Goal: Information Seeking & Learning: Learn about a topic

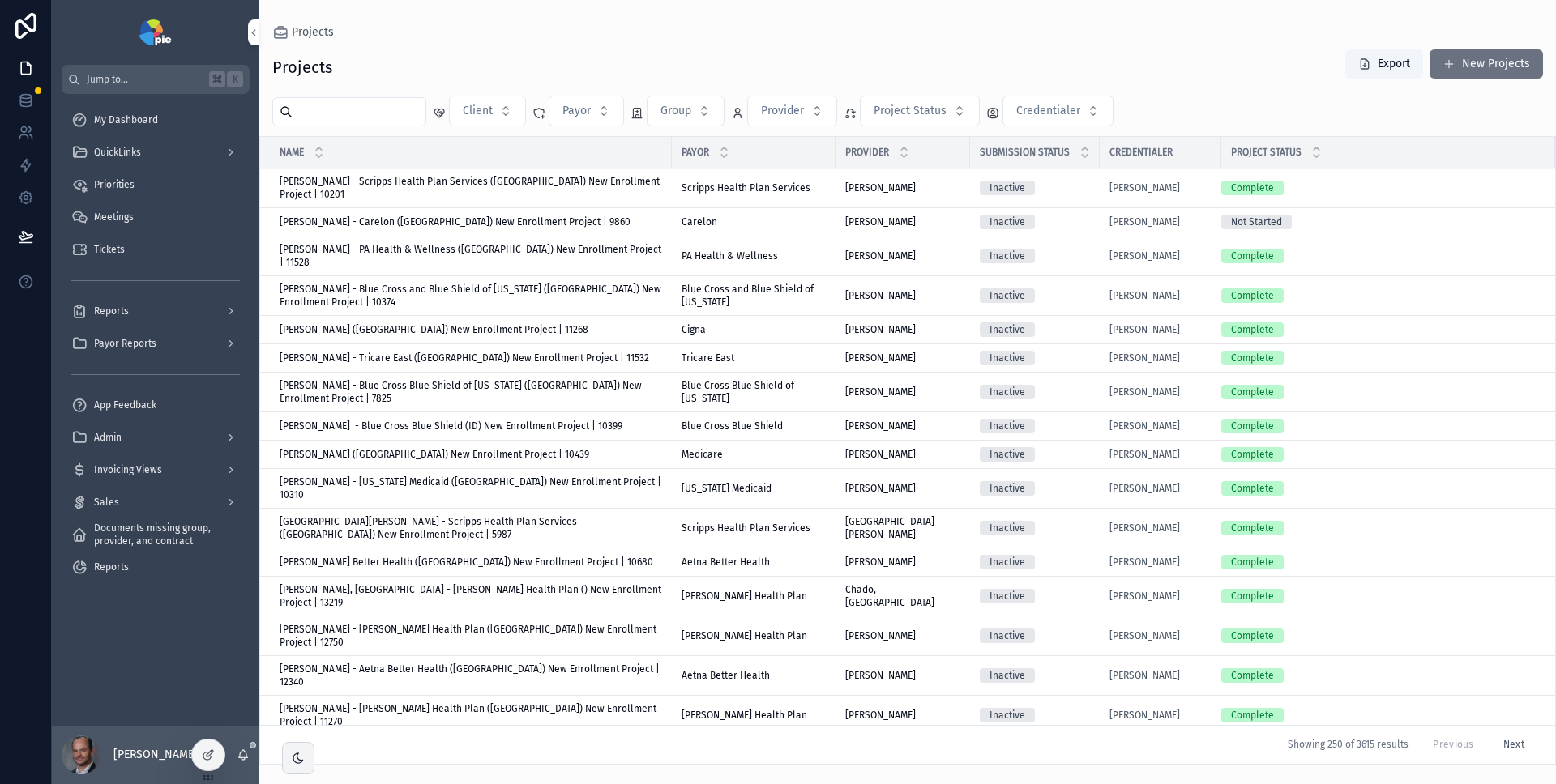
click at [152, 150] on div "QuickLinks" at bounding box center [155, 152] width 169 height 26
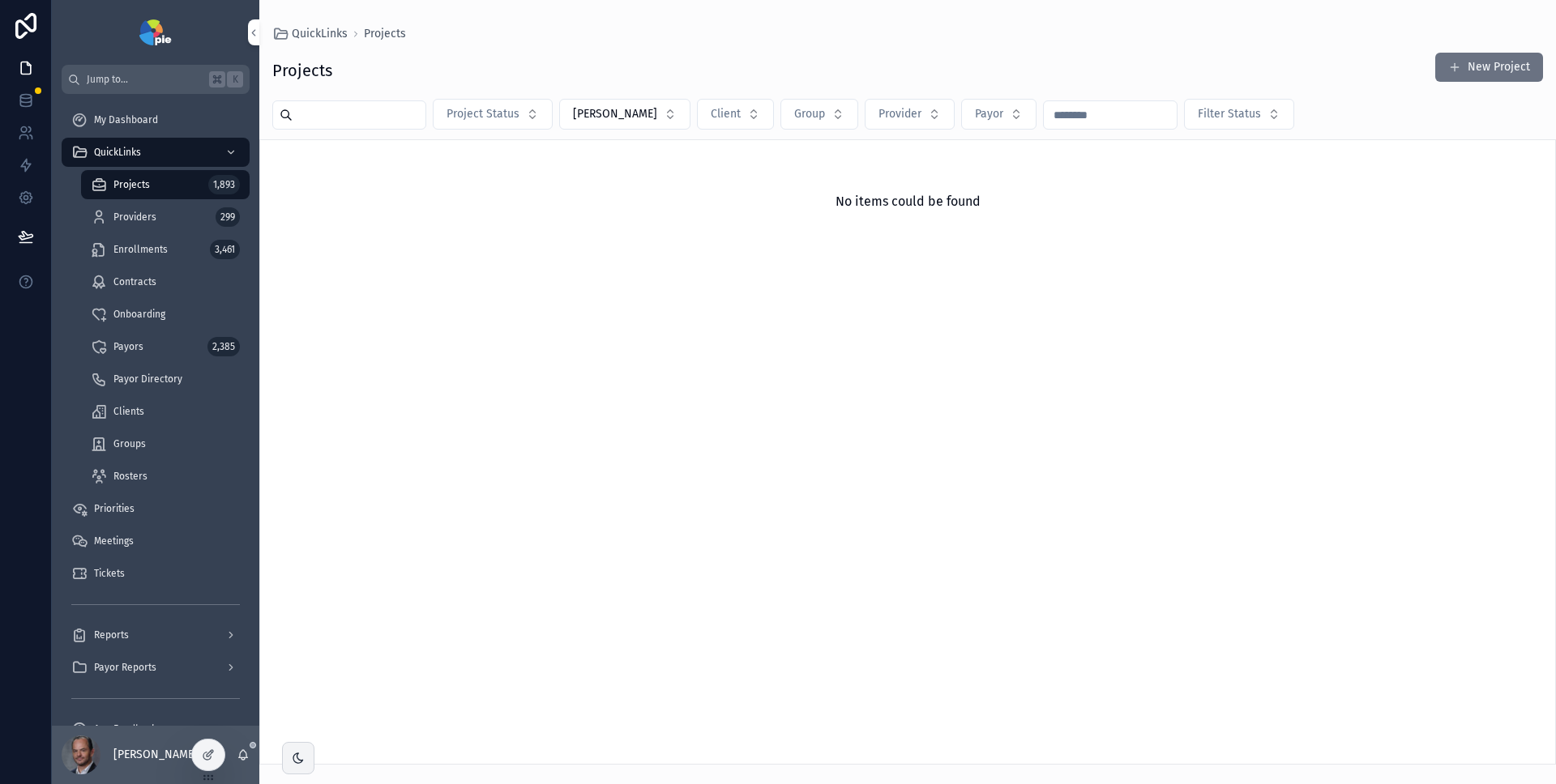
click at [155, 125] on span "My Dashboard" at bounding box center [126, 120] width 64 height 13
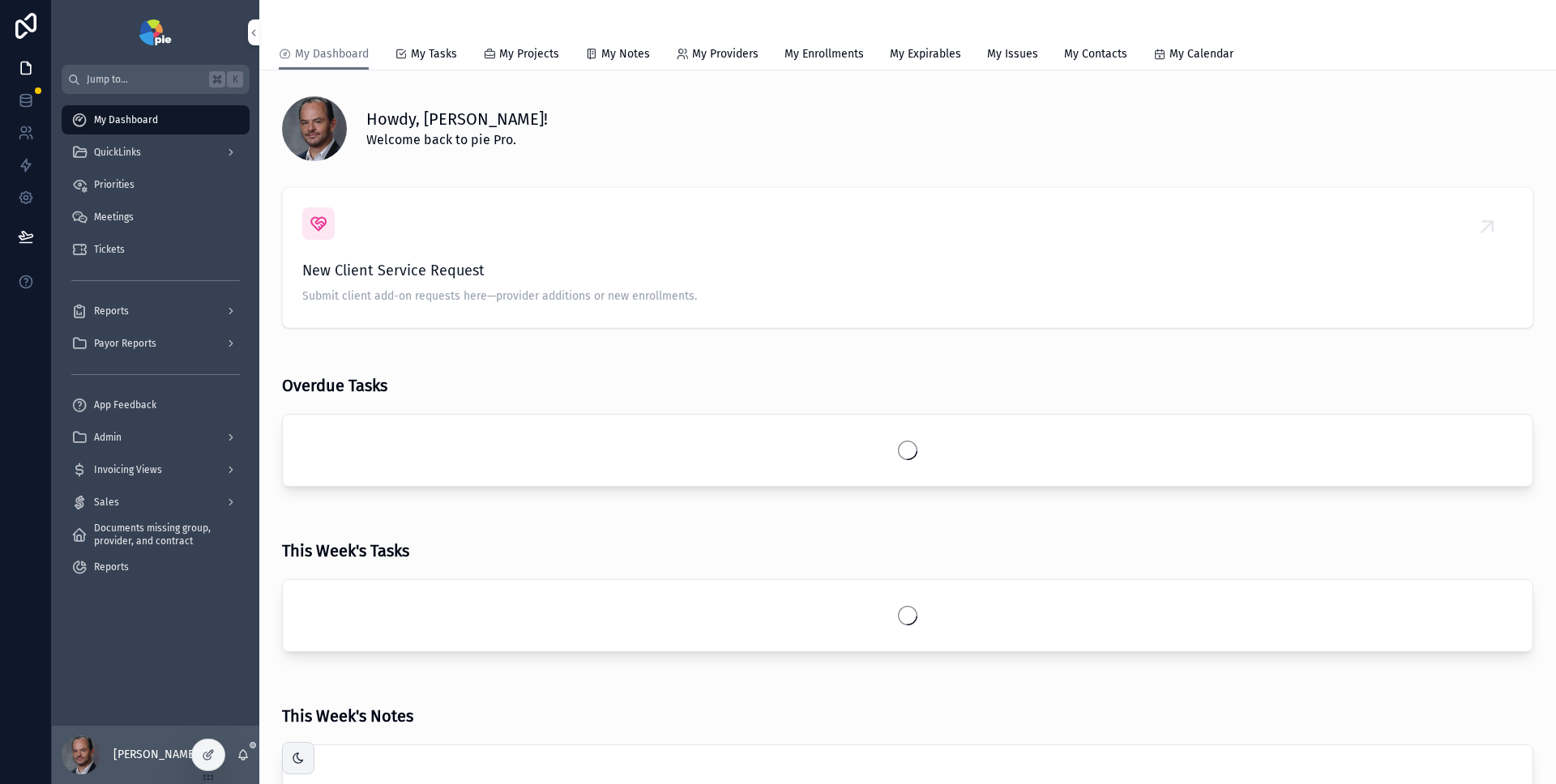
click at [153, 188] on div "Priorities" at bounding box center [155, 184] width 169 height 26
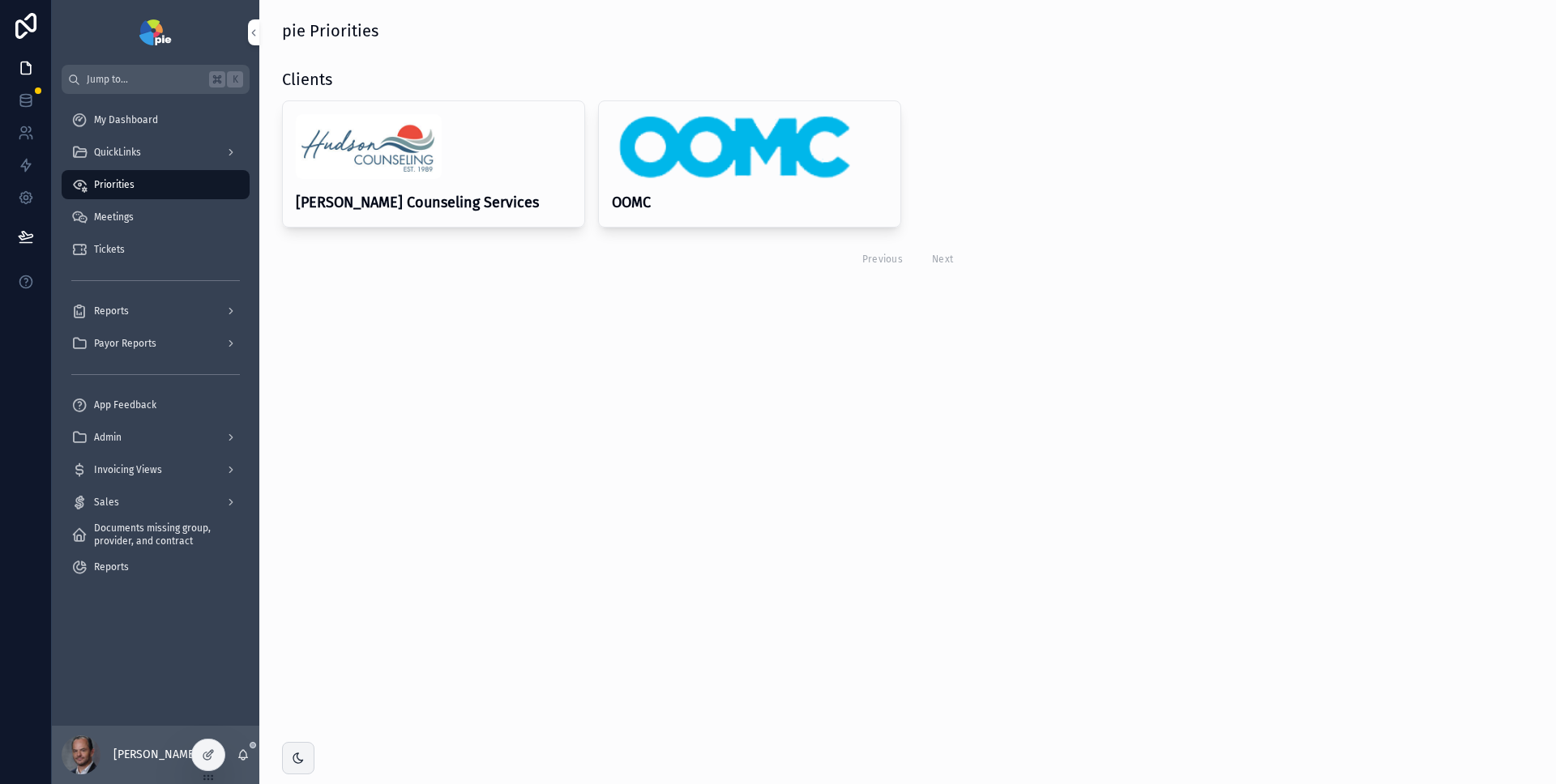
click at [776, 161] on img "scrollable content" at bounding box center [732, 146] width 241 height 65
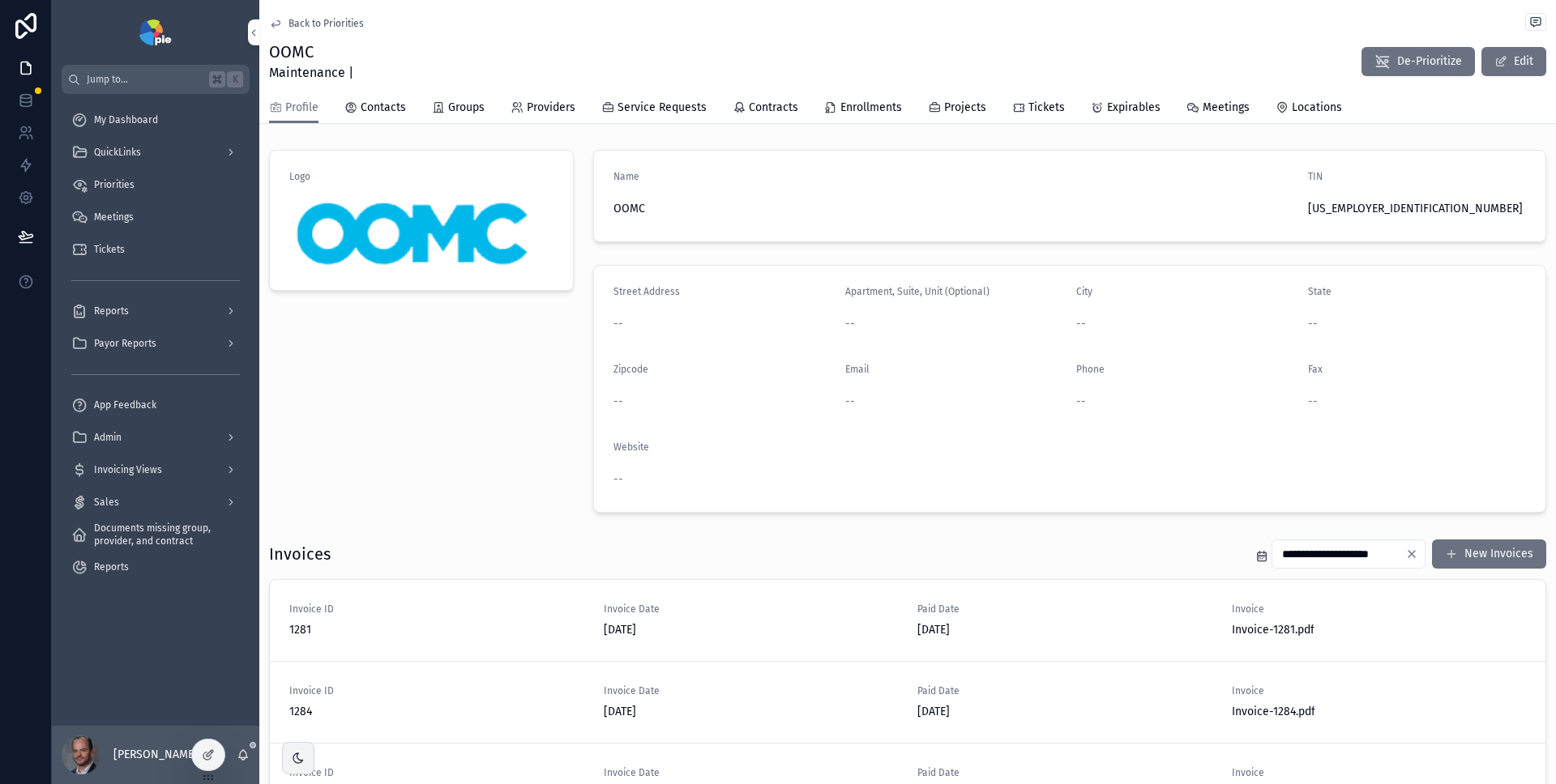
click at [1055, 106] on span "Tickets" at bounding box center [1046, 108] width 37 height 16
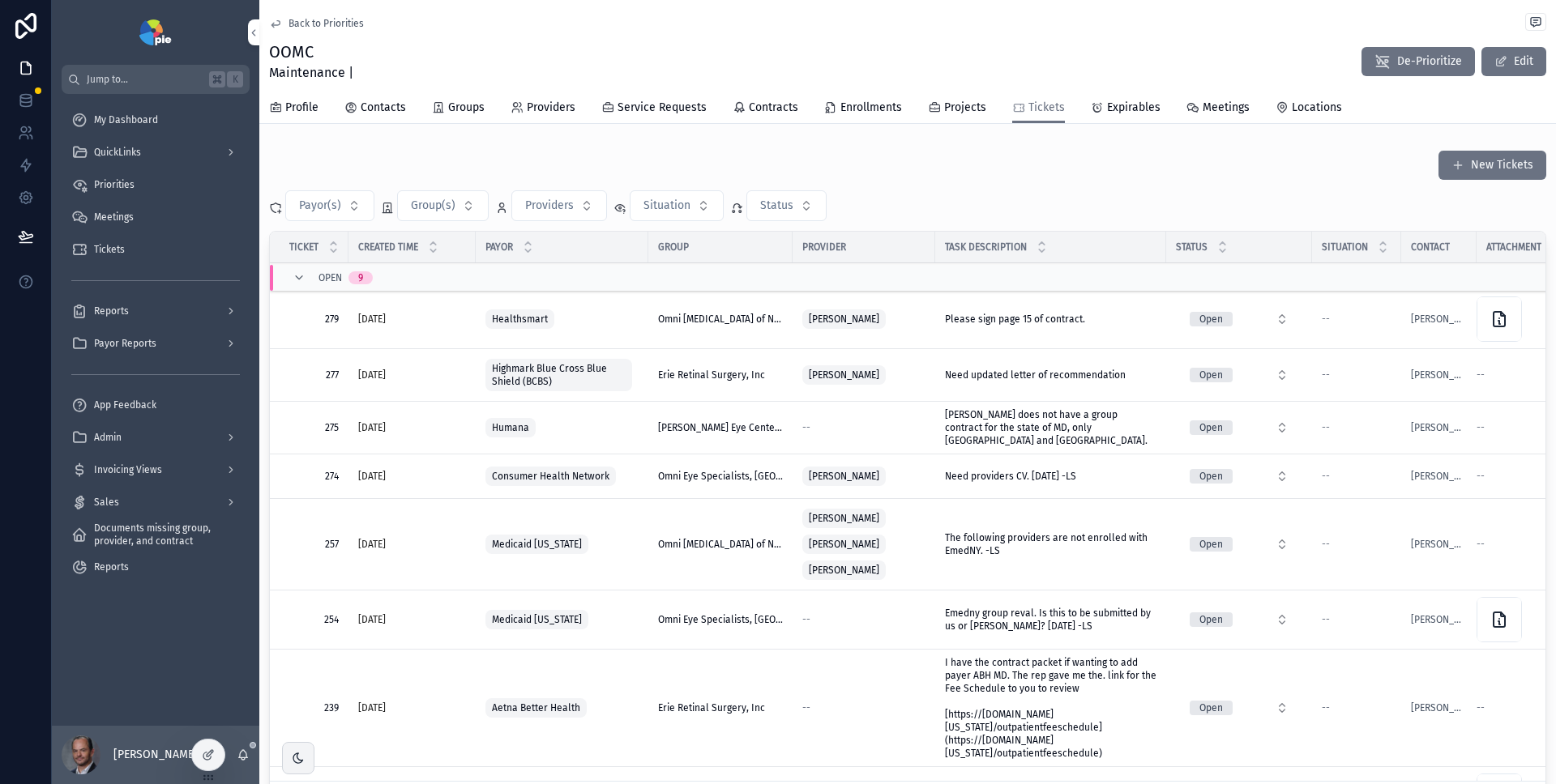
click at [1182, 185] on div "New Tickets Payor(s) Group(s) Providers Situation Status Ticket Created Time Pa…" at bounding box center [908, 485] width 1277 height 671
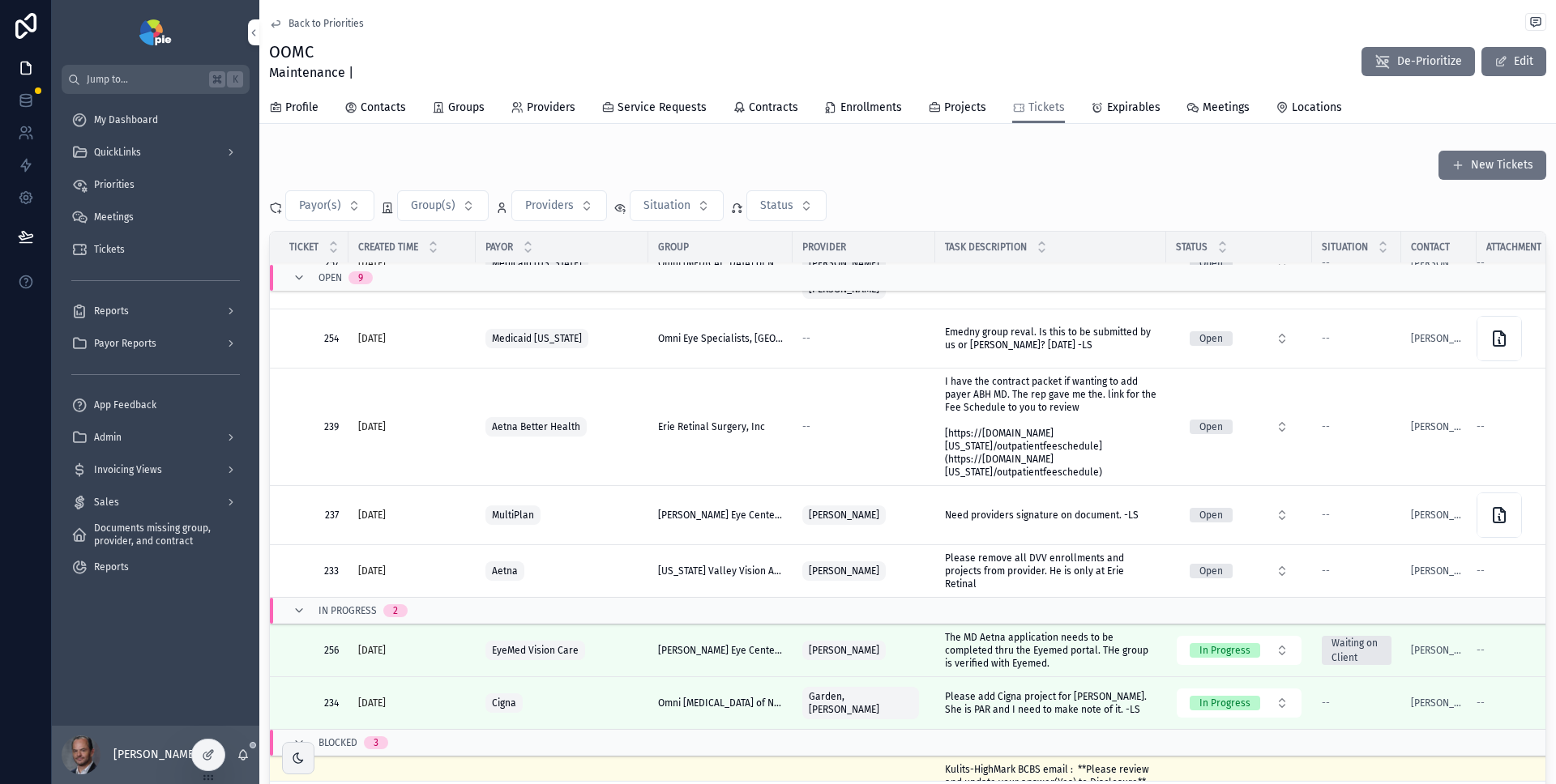
click at [426, 243] on div "Created Time" at bounding box center [412, 247] width 127 height 30
click at [433, 250] on icon "scrollable content" at bounding box center [433, 250] width 5 height 3
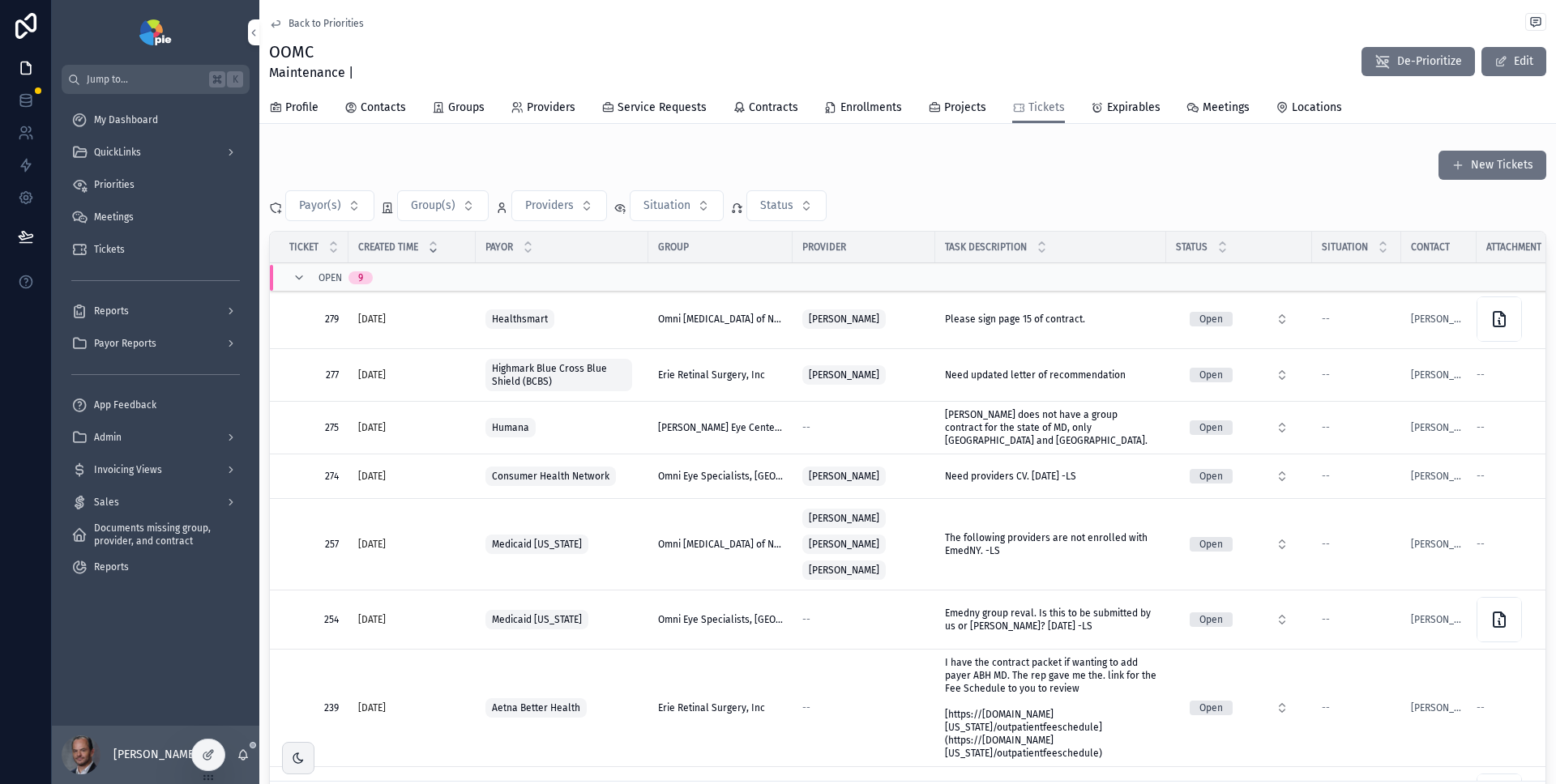
click at [436, 253] on icon "scrollable content" at bounding box center [433, 251] width 11 height 11
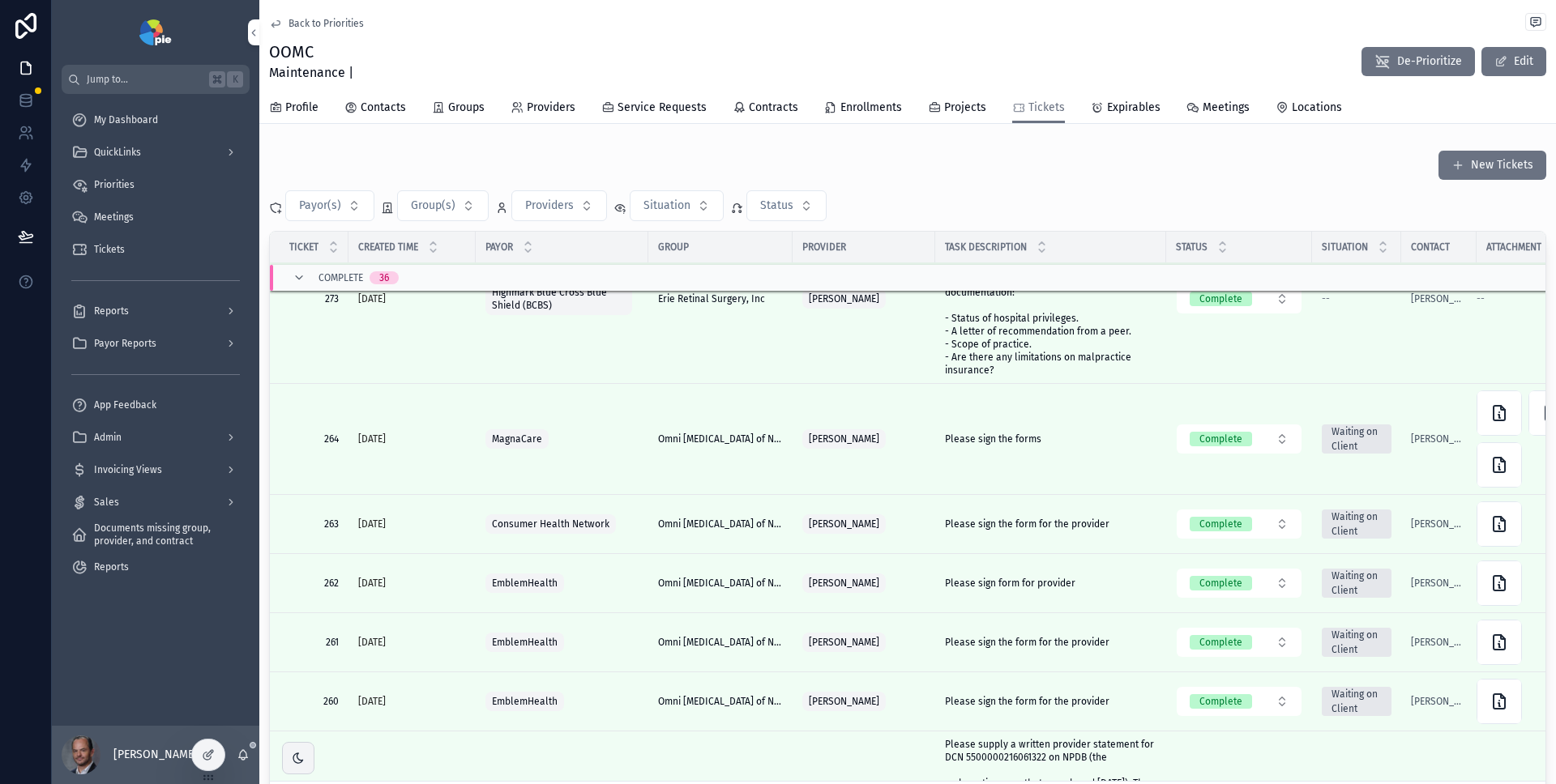
scroll to position [1056, 0]
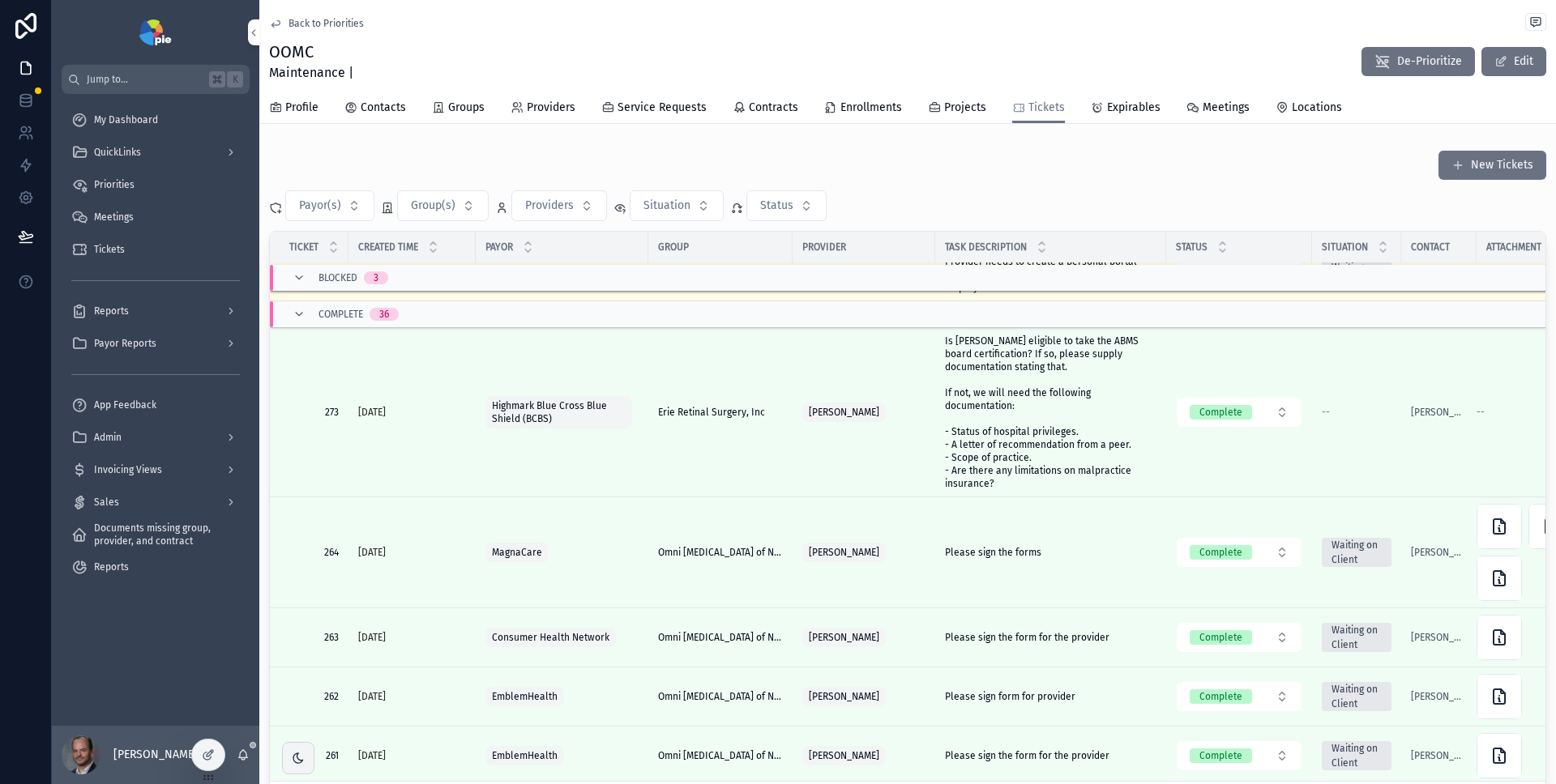
click at [297, 321] on icon "scrollable content" at bounding box center [299, 314] width 13 height 13
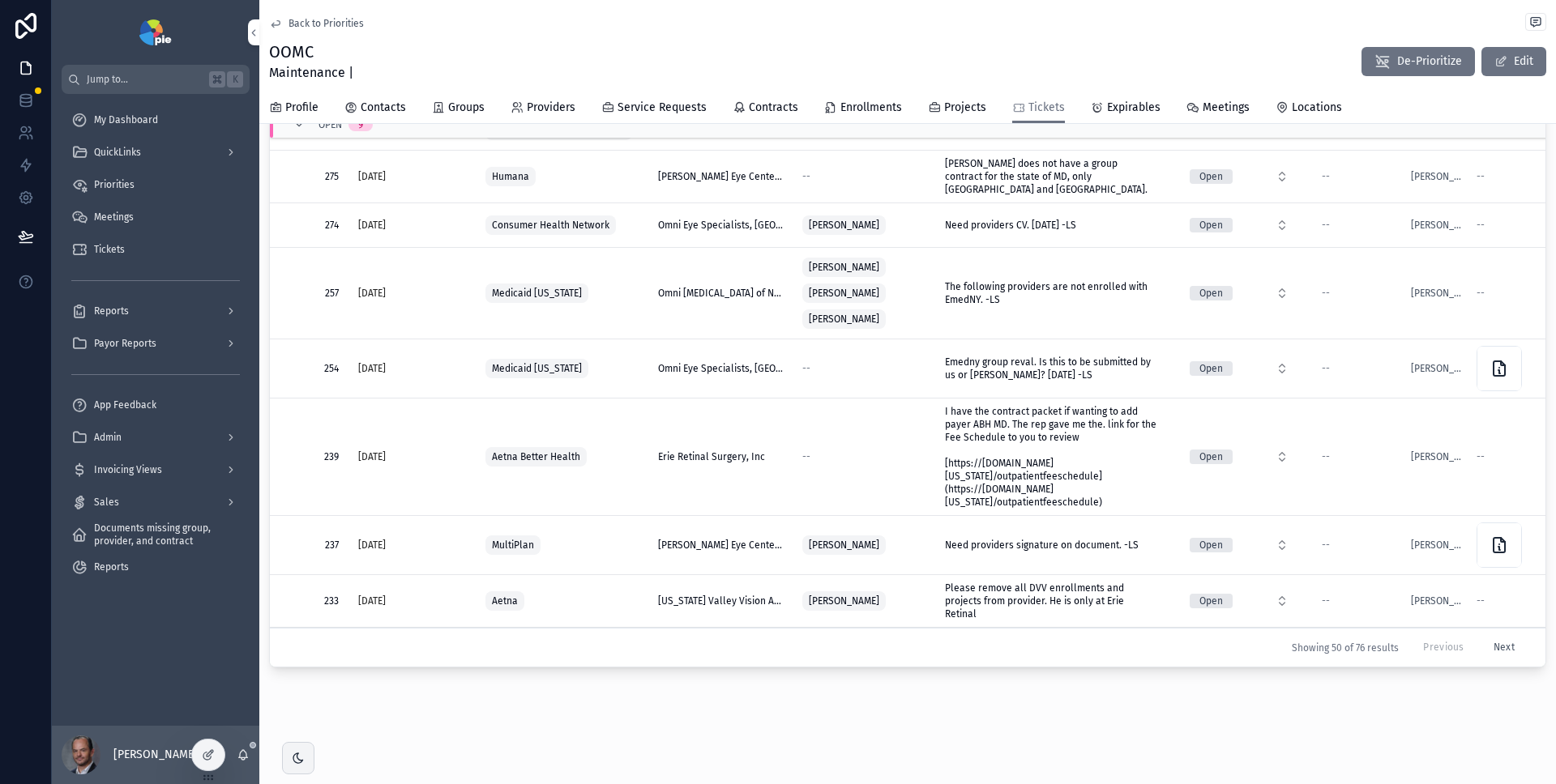
scroll to position [0, 0]
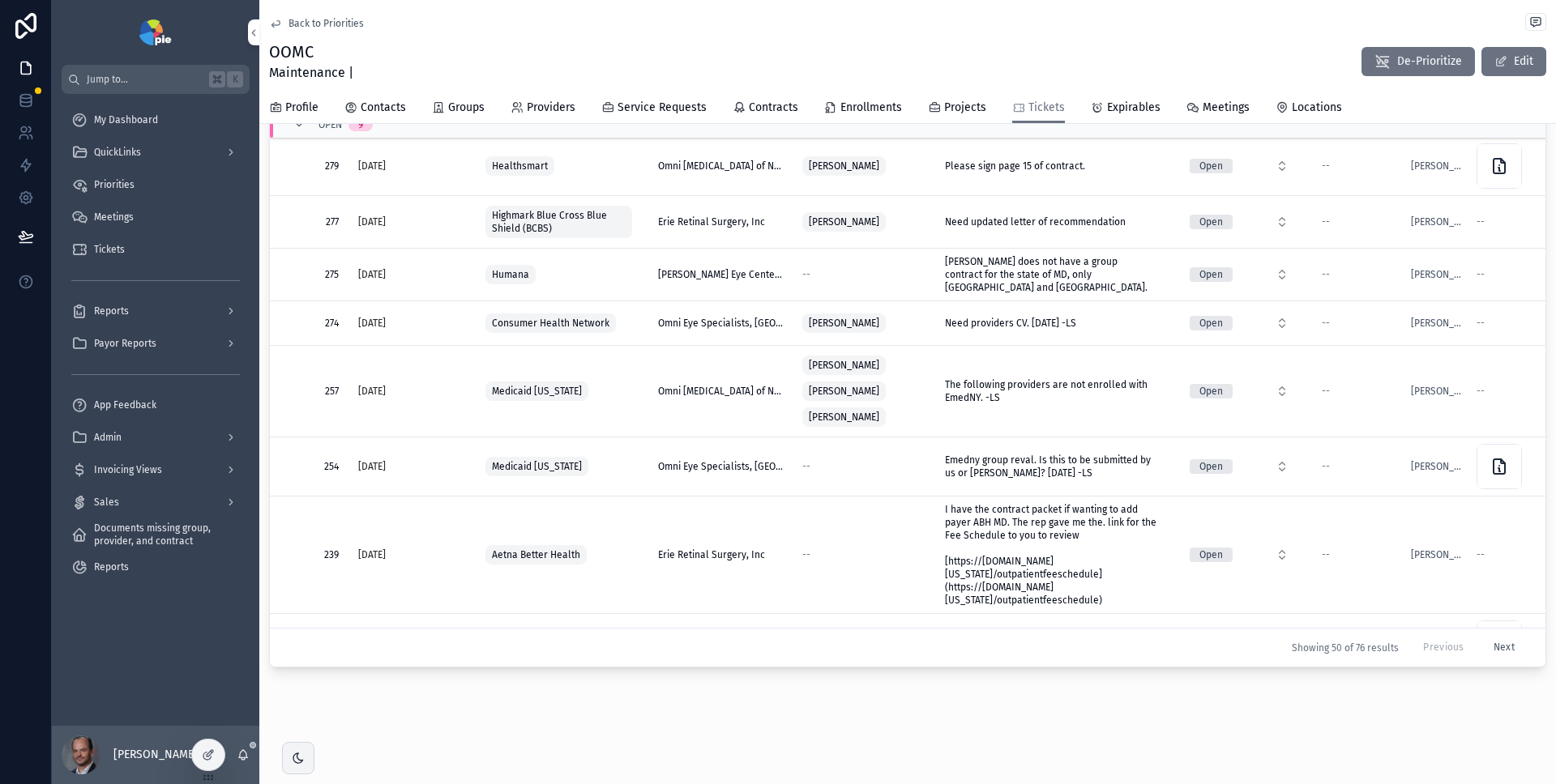
click at [1144, 104] on span "Expirables" at bounding box center [1134, 108] width 54 height 16
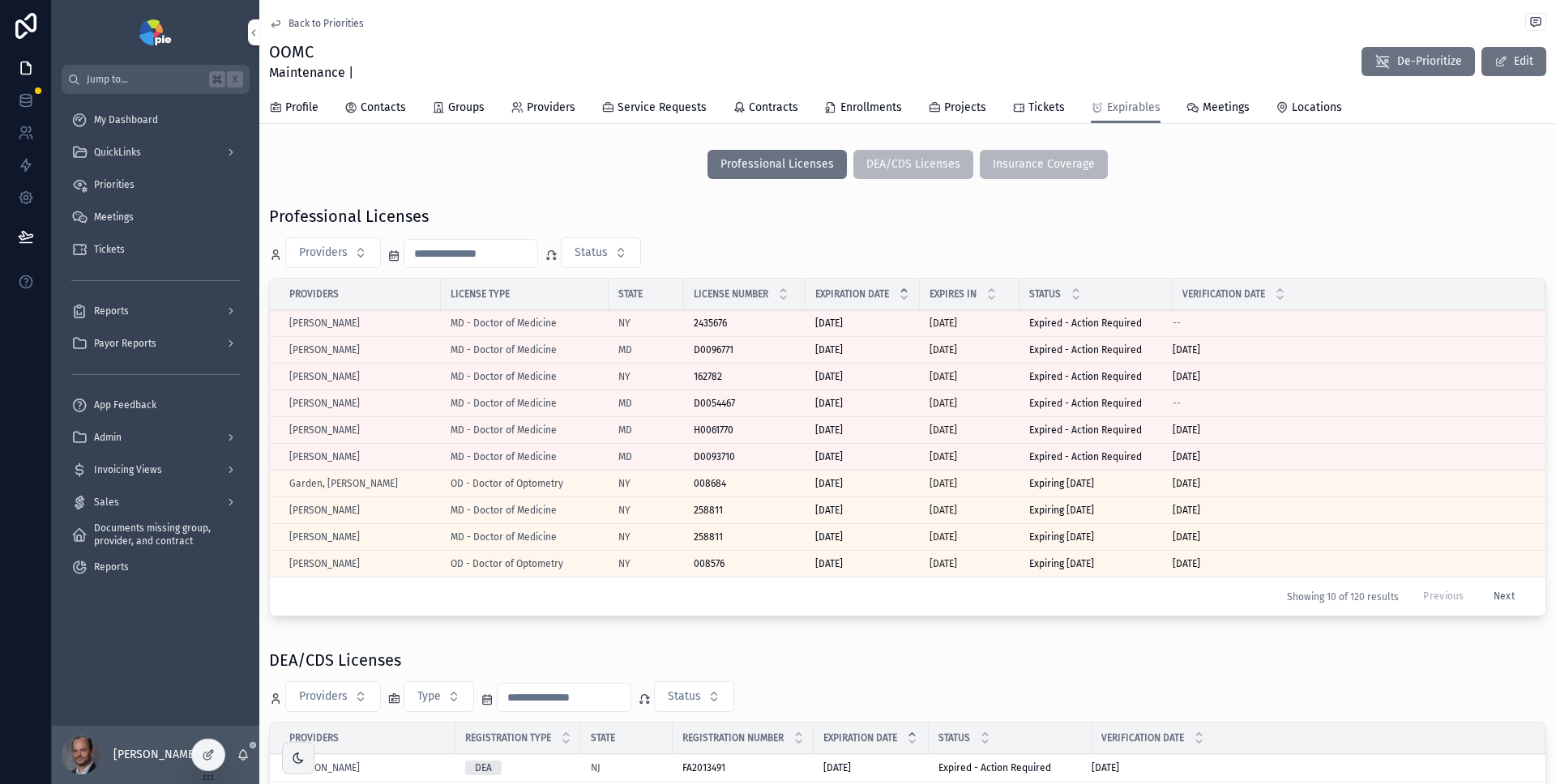
click at [1032, 114] on span "Tickets" at bounding box center [1046, 108] width 37 height 16
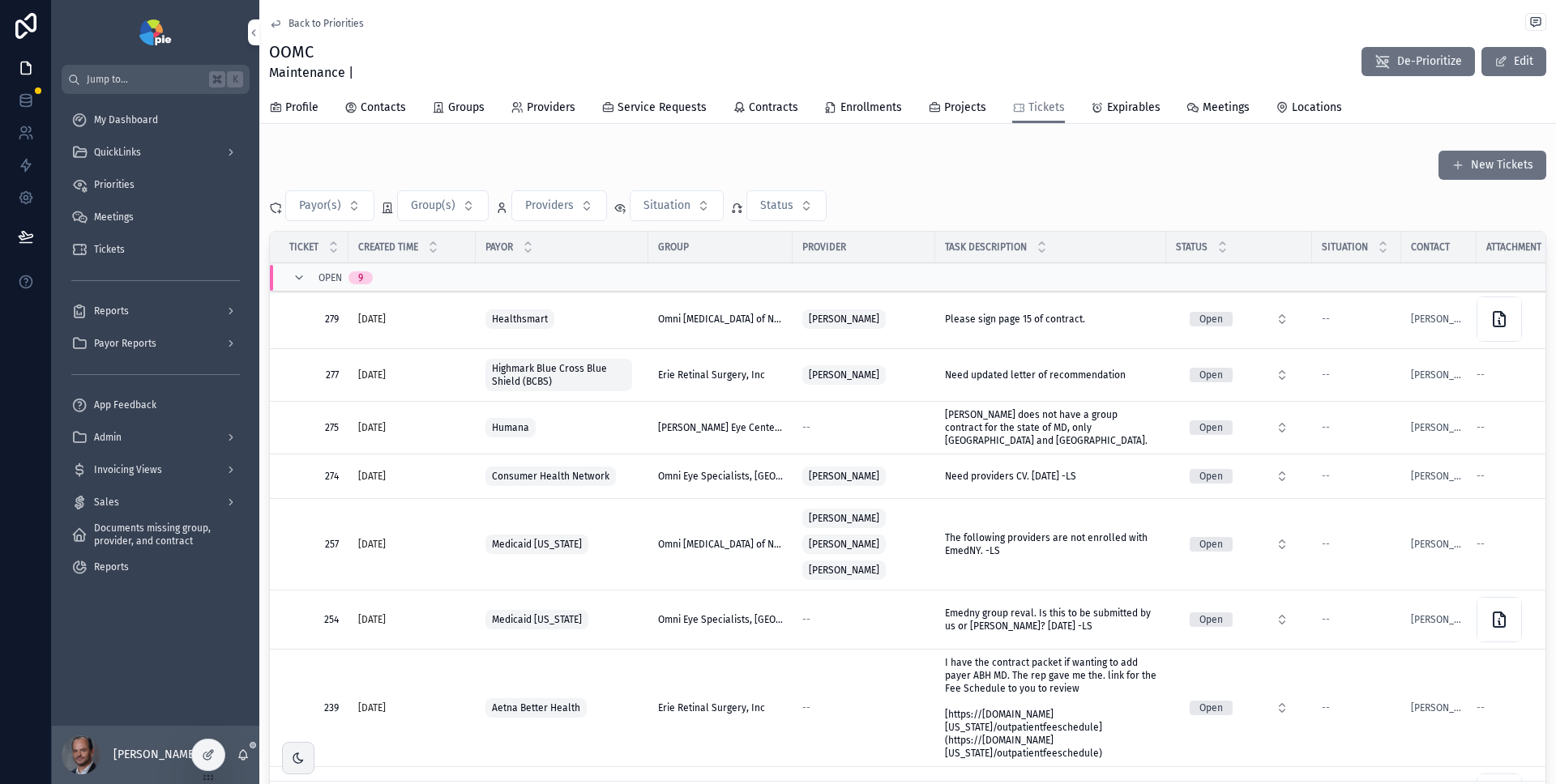
click at [300, 279] on icon "scrollable content" at bounding box center [299, 278] width 13 height 13
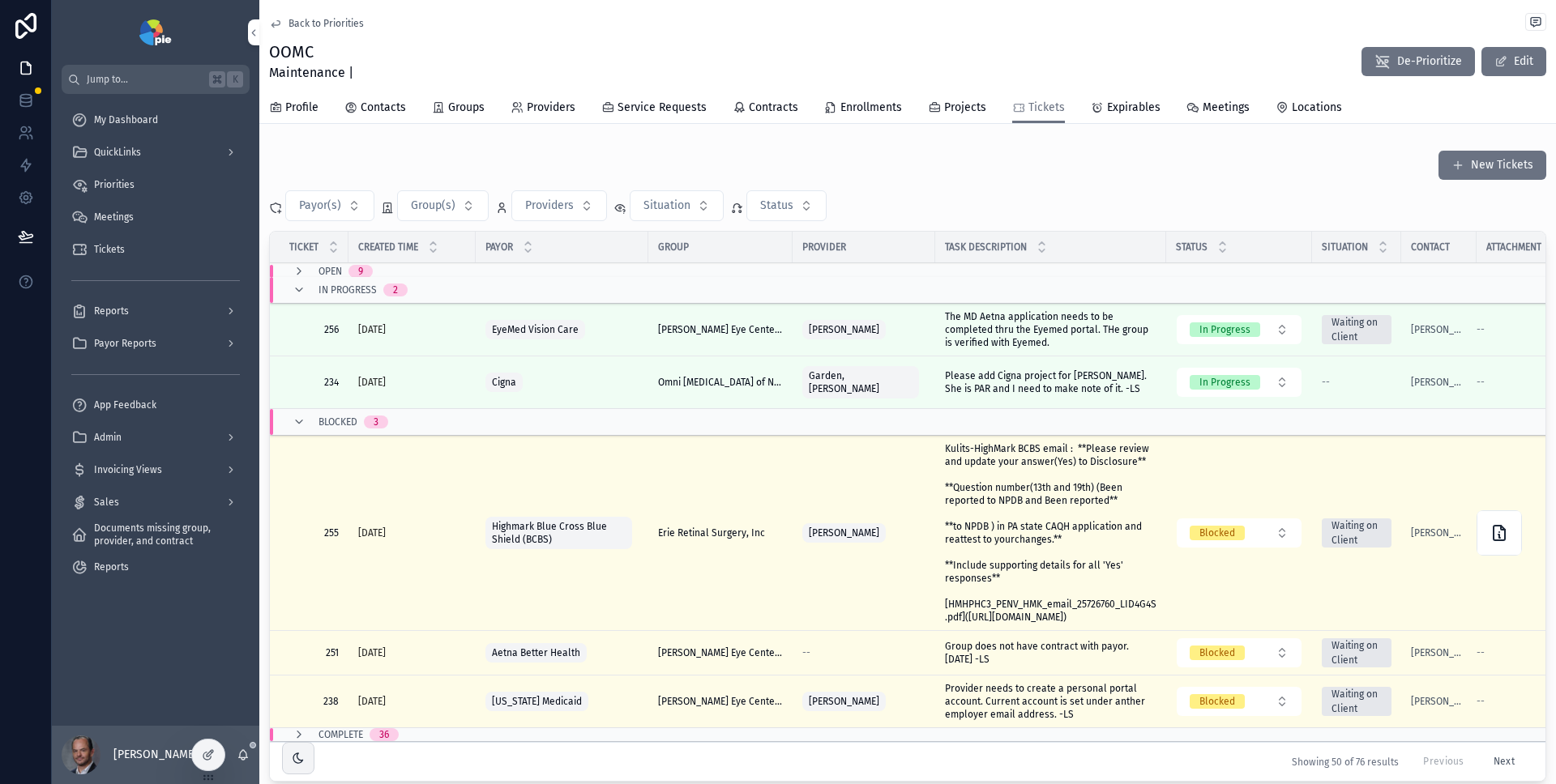
click at [300, 293] on icon "scrollable content" at bounding box center [299, 290] width 13 height 13
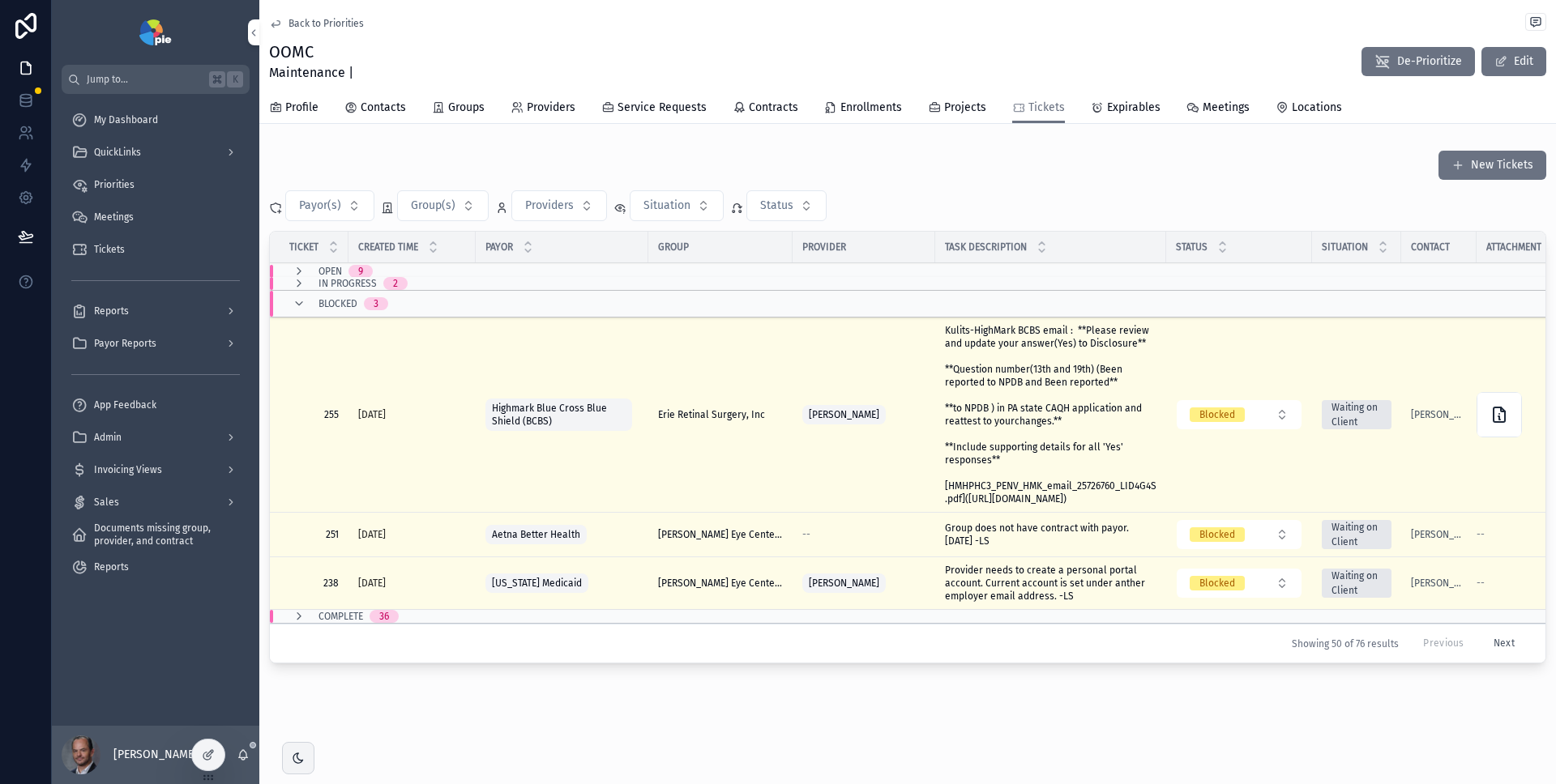
click at [302, 302] on icon "scrollable content" at bounding box center [299, 304] width 13 height 13
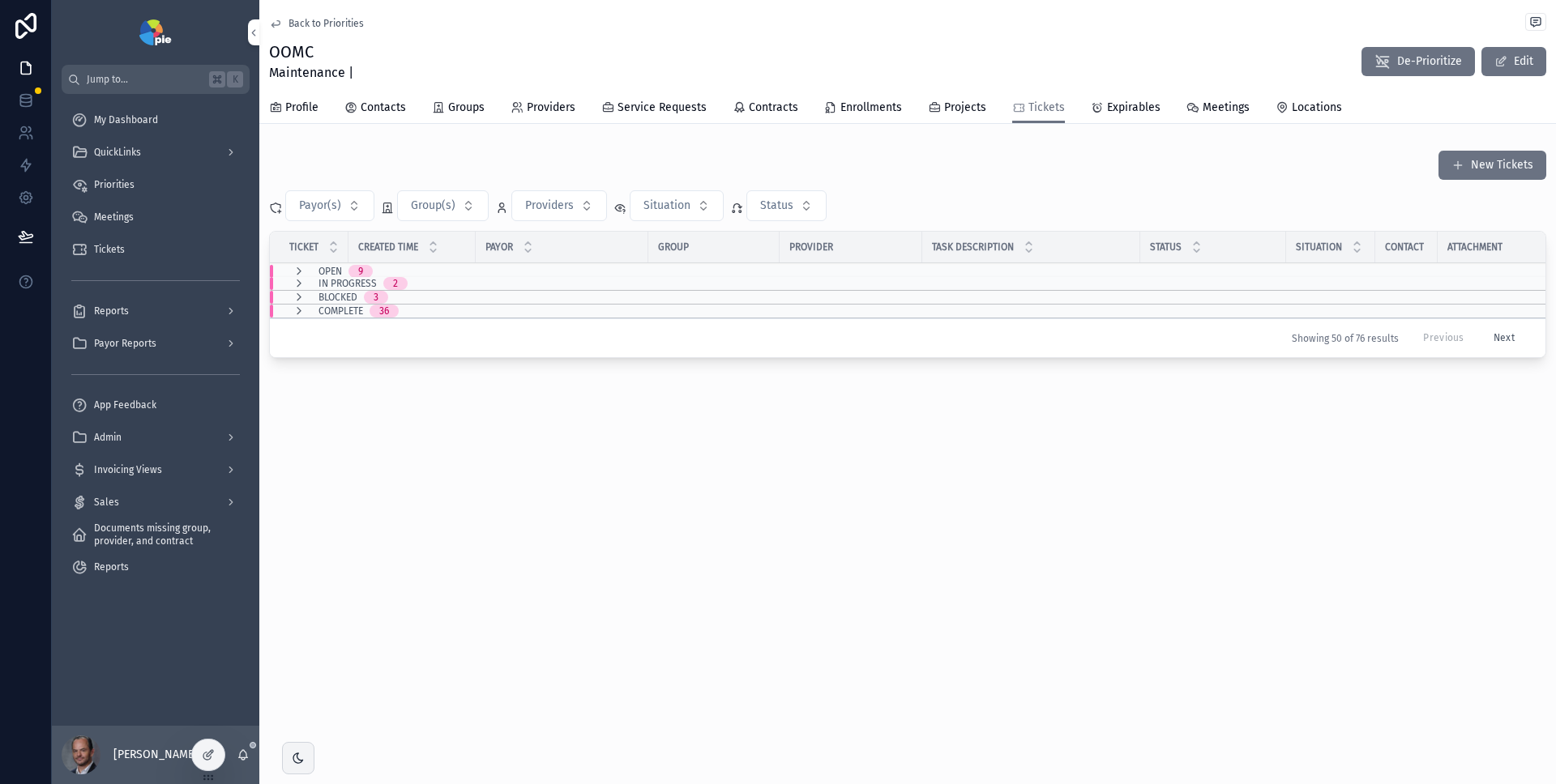
click at [557, 202] on span "Providers" at bounding box center [549, 205] width 48 height 16
type input "****"
click at [512, 265] on span "[PERSON_NAME]" at bounding box center [493, 271] width 84 height 16
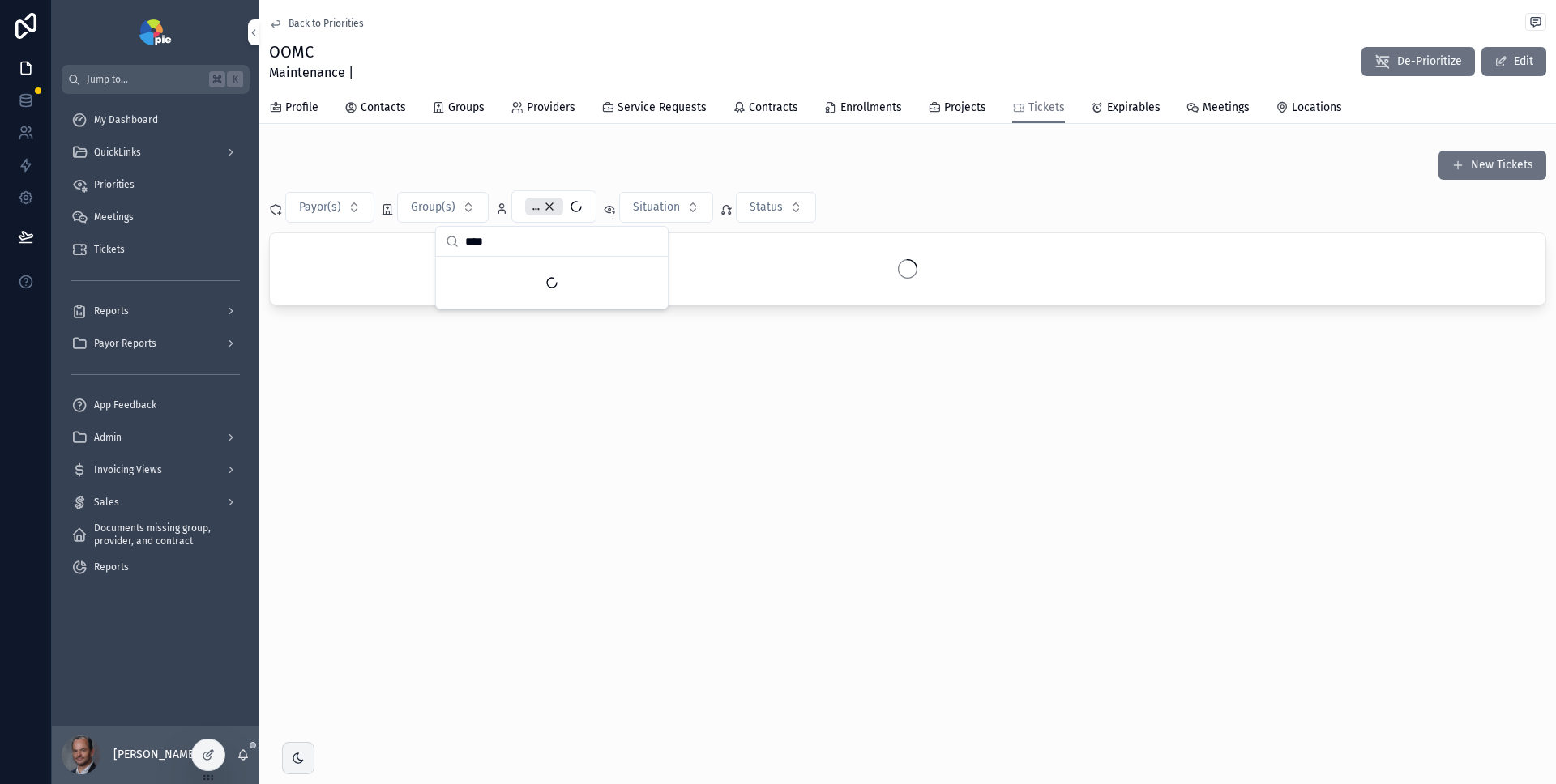
click at [551, 379] on div "Back to Priorities OOMC Maintenance | De-Prioritize Edit Tickets Profile Contac…" at bounding box center [908, 211] width 1297 height 422
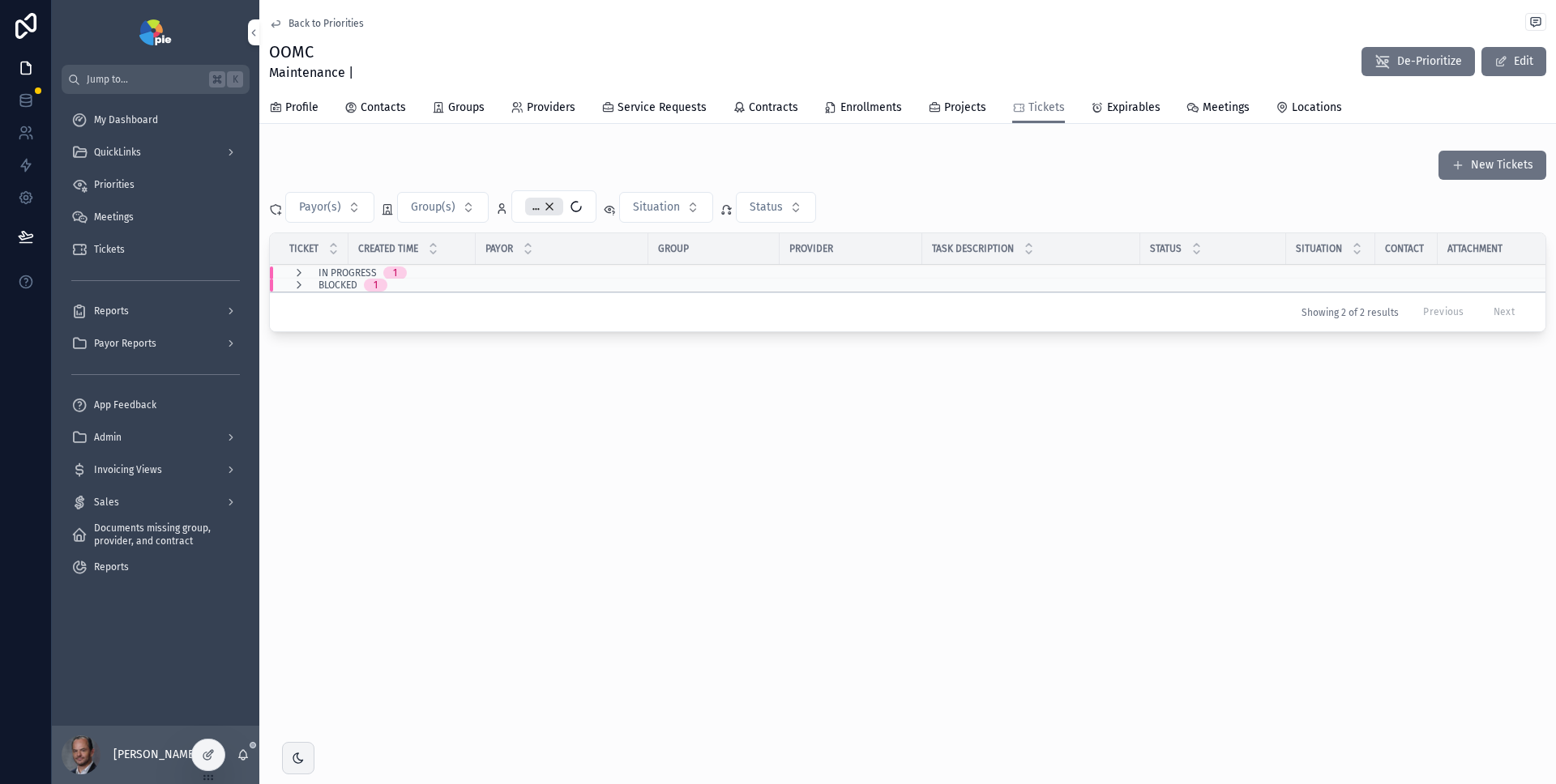
click at [299, 285] on icon "scrollable content" at bounding box center [299, 285] width 13 height 13
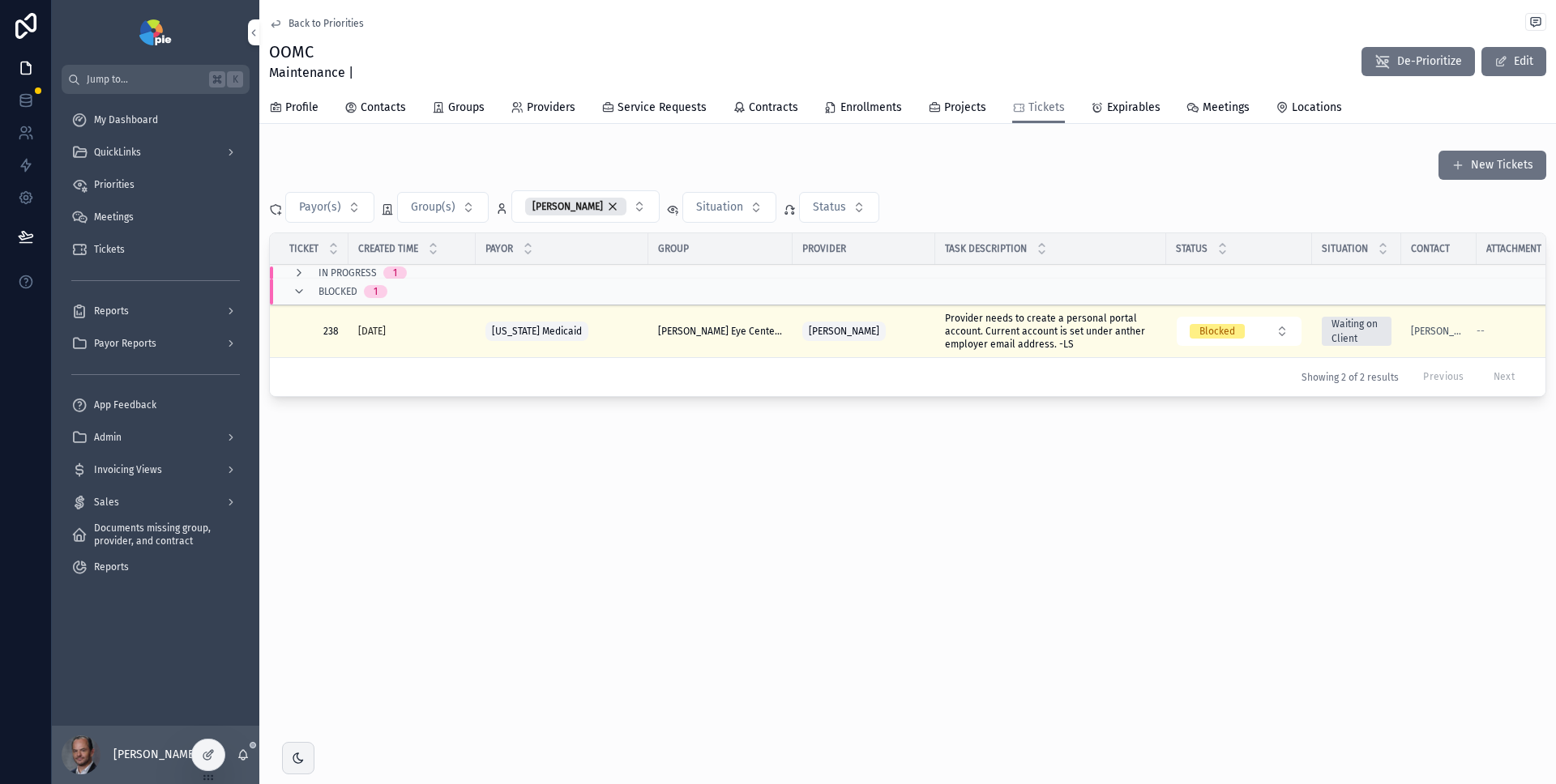
click at [297, 271] on icon "scrollable content" at bounding box center [299, 273] width 13 height 13
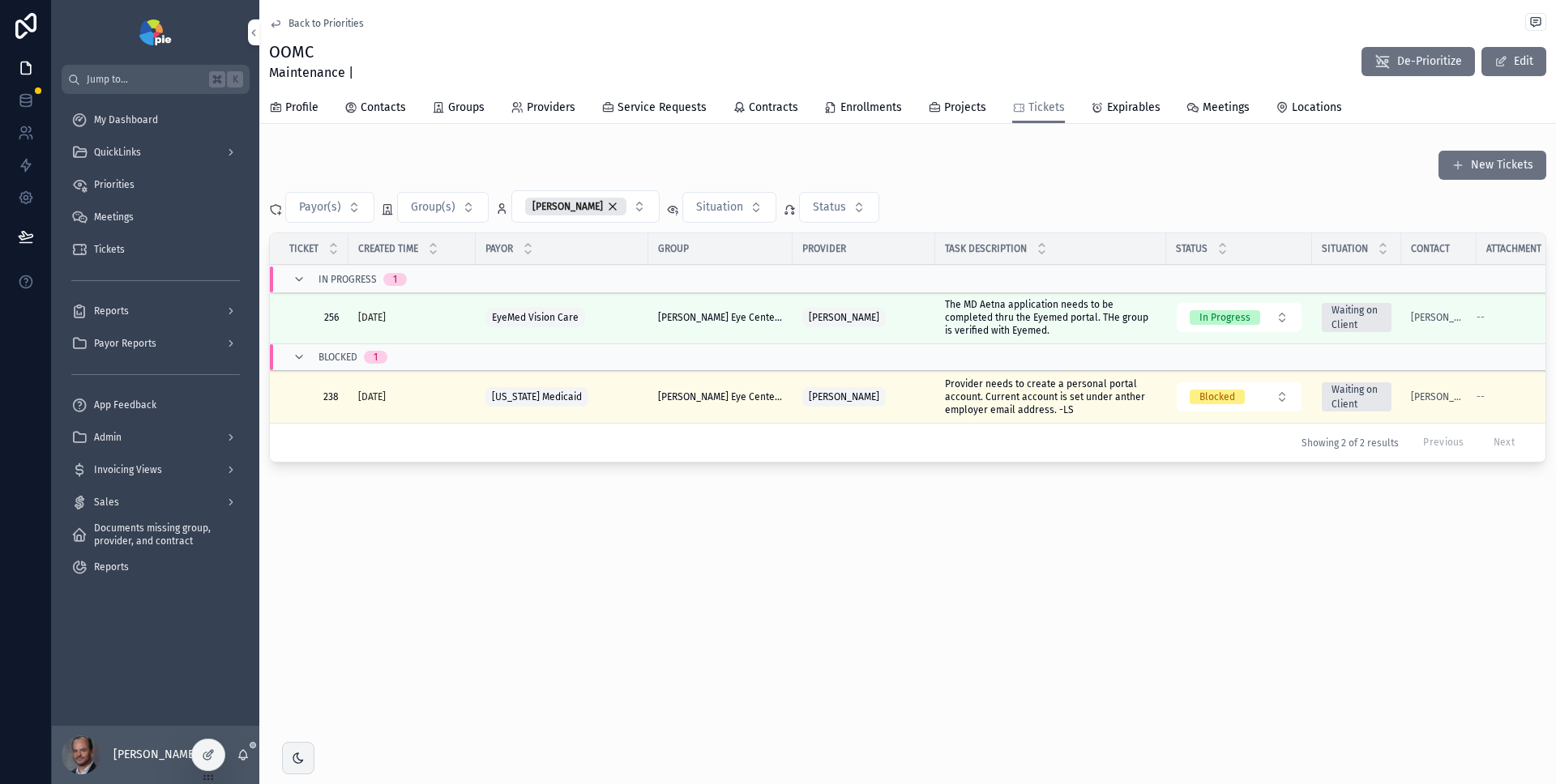
click at [456, 205] on button "Group(s)" at bounding box center [443, 207] width 92 height 30
type input "******"
click at [438, 269] on span "[US_STATE] Valley Vision Associates Group Practice, LLC" at bounding box center [432, 273] width 193 height 16
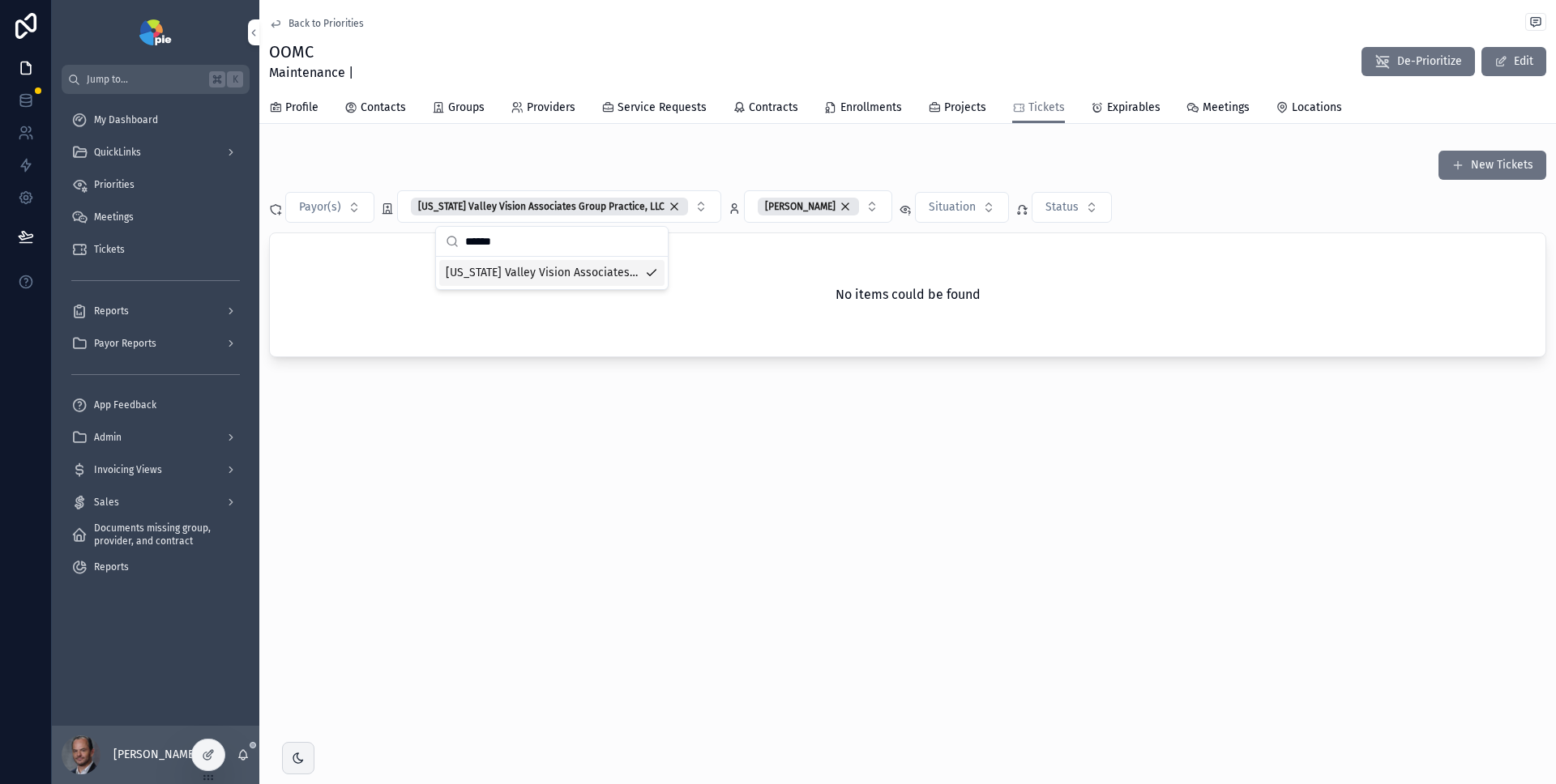
click at [813, 200] on div "[PERSON_NAME]" at bounding box center [807, 206] width 101 height 18
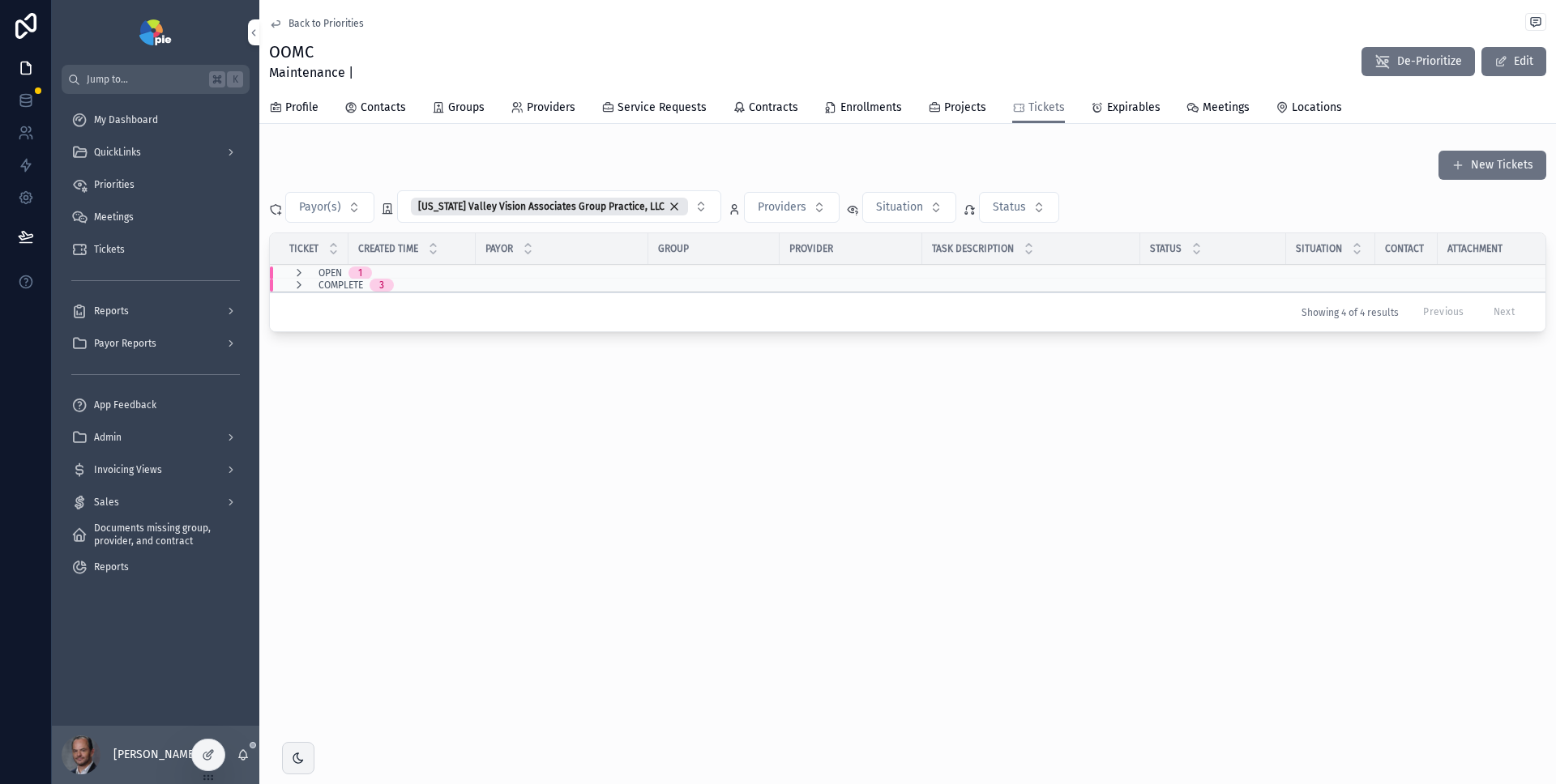
click at [298, 287] on icon "scrollable content" at bounding box center [299, 285] width 13 height 13
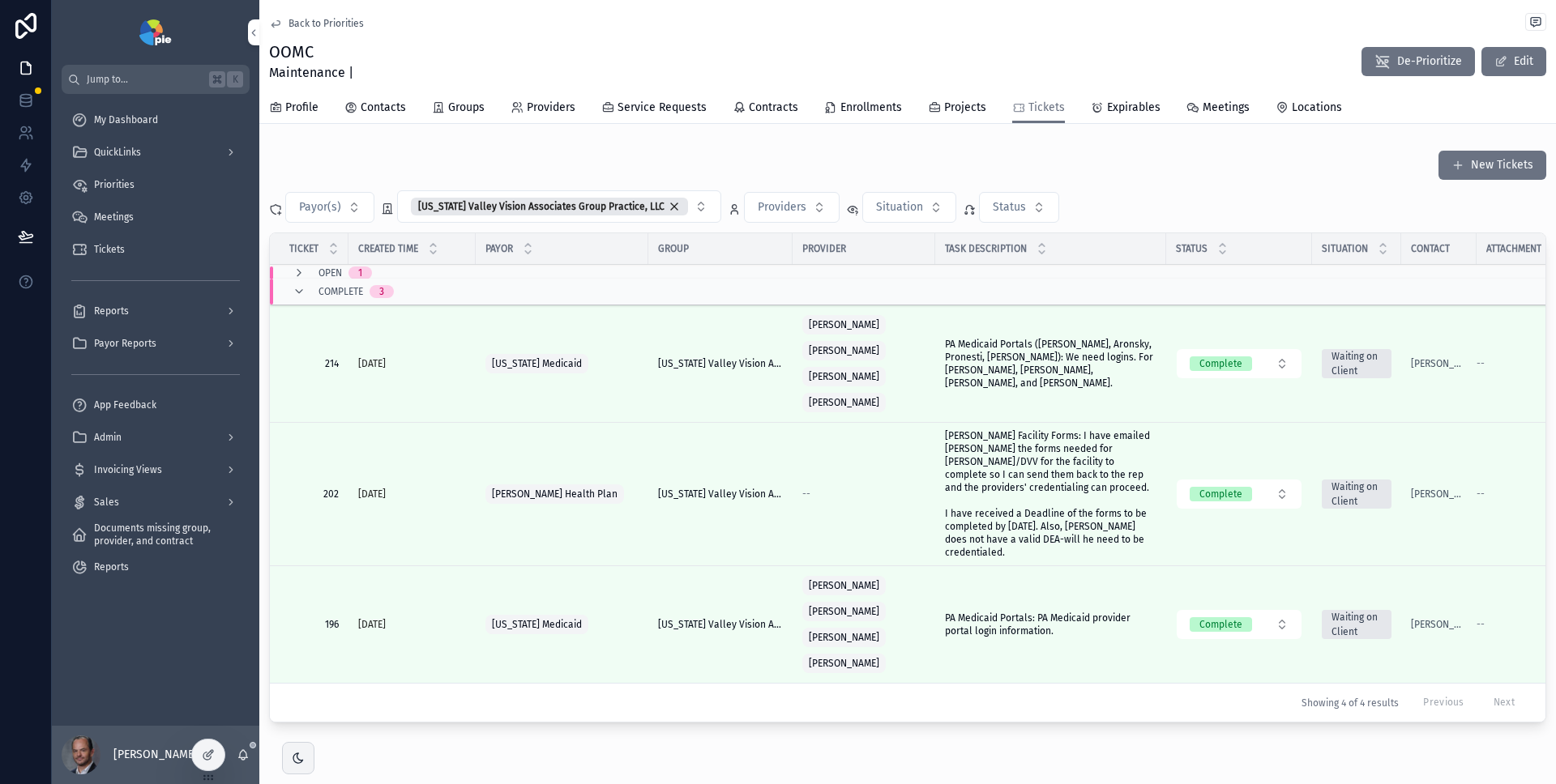
click at [299, 271] on icon "scrollable content" at bounding box center [299, 273] width 13 height 13
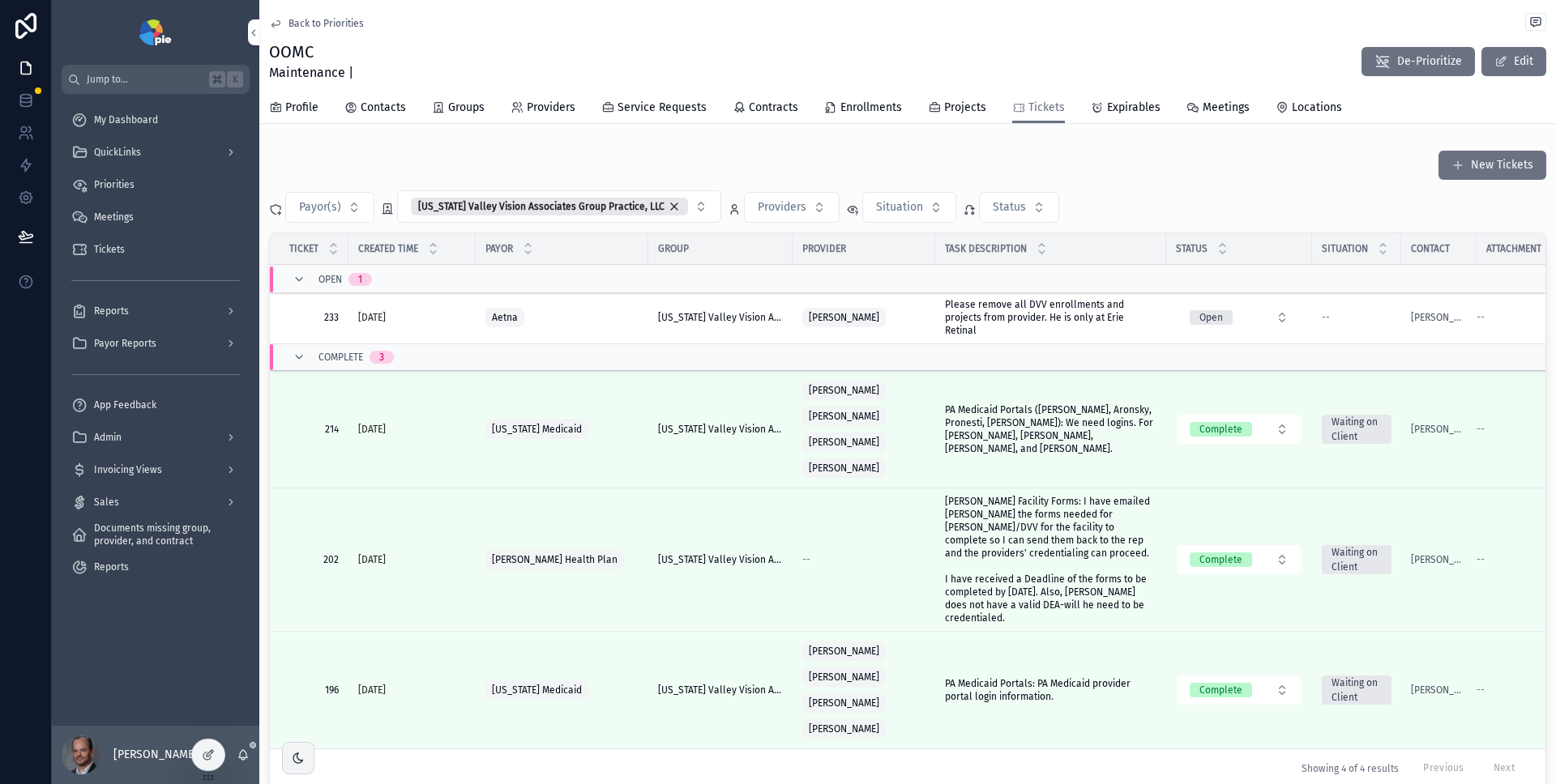
click at [310, 221] on button "Payor(s)" at bounding box center [330, 207] width 89 height 30
type input "*****"
click at [305, 270] on span "Sentara Health Plans" at bounding box center [278, 273] width 110 height 16
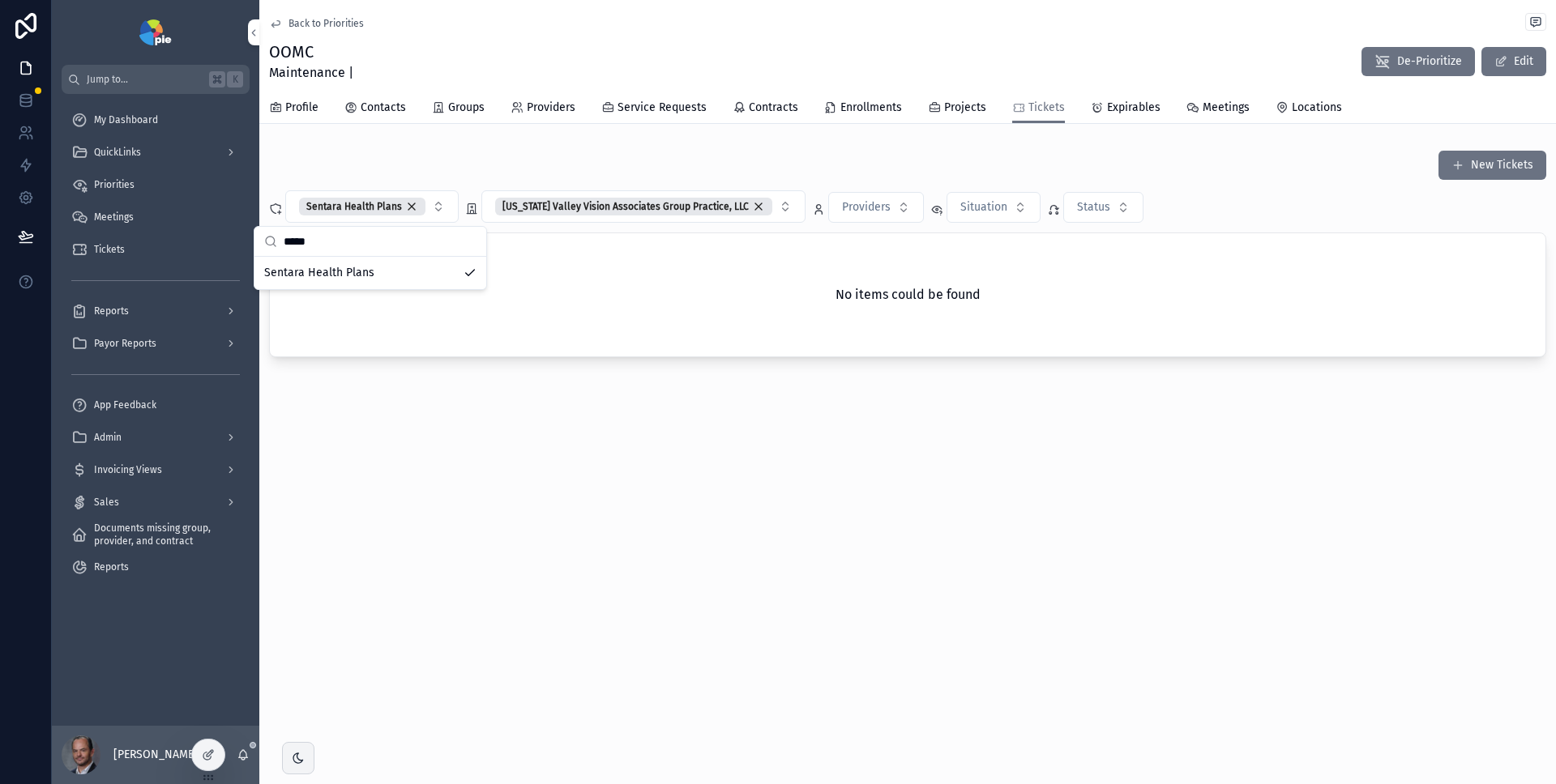
click at [740, 204] on div "[US_STATE] Valley Vision Associates Group Practice, LLC" at bounding box center [633, 206] width 277 height 18
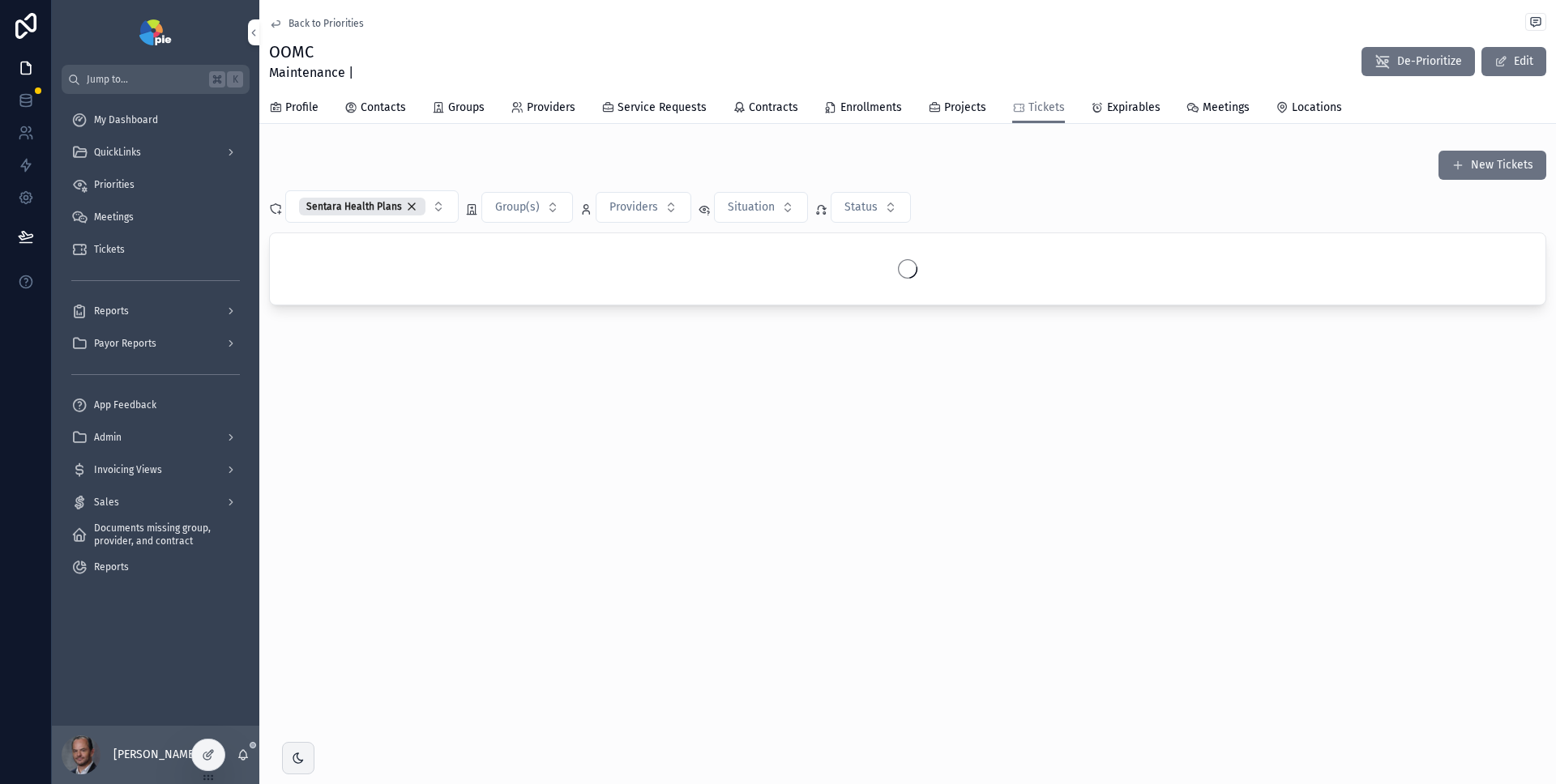
click at [722, 169] on div "New Tickets" at bounding box center [908, 165] width 1277 height 30
click at [468, 158] on div "New Tickets" at bounding box center [908, 165] width 1277 height 30
click at [617, 377] on div "Back to Priorities OOMC Maintenance | De-Prioritize Edit Tickets Profile Contac…" at bounding box center [908, 237] width 1297 height 474
click at [410, 207] on div "Sentara Health Plans" at bounding box center [363, 206] width 127 height 18
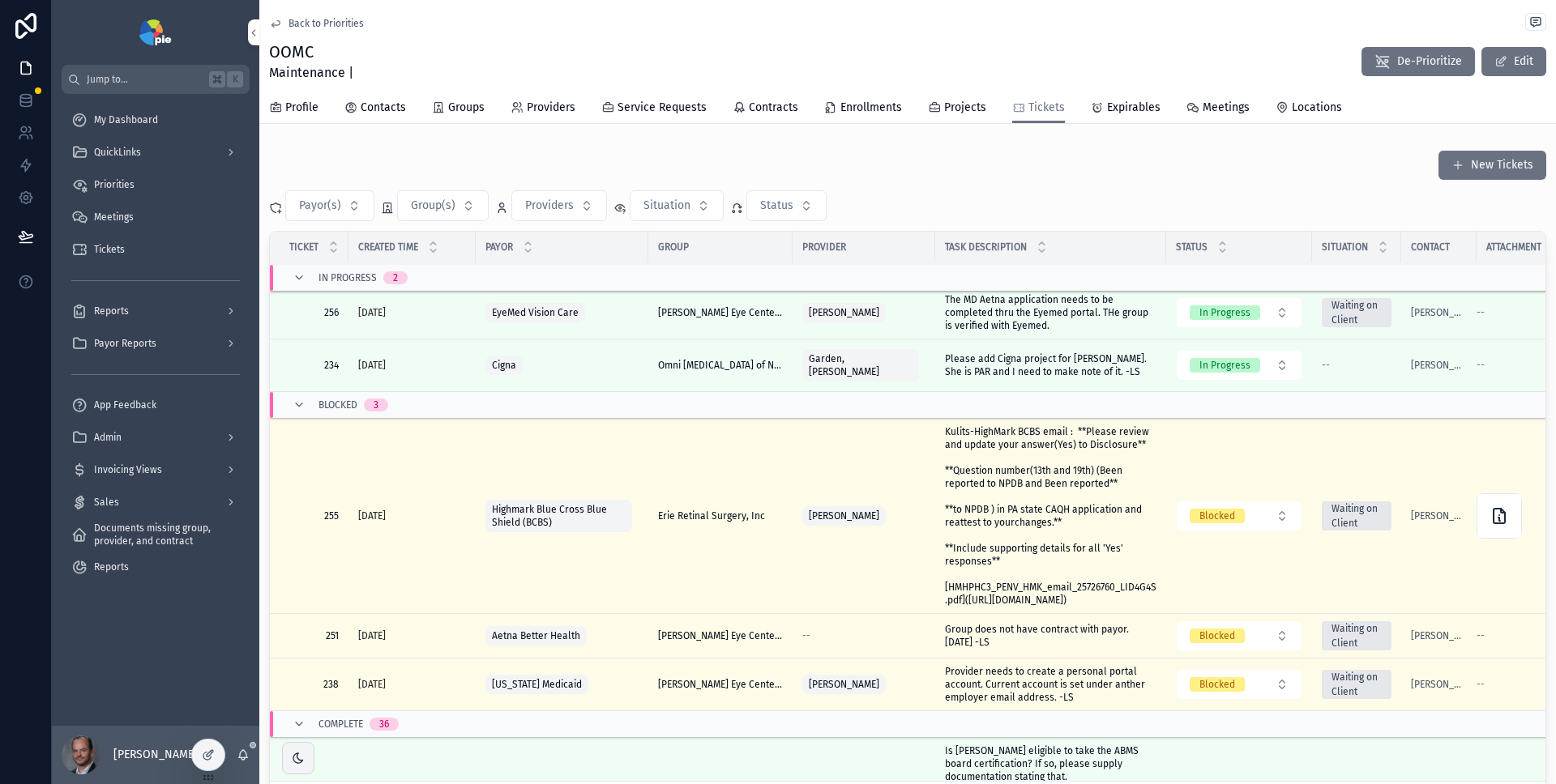
scroll to position [435, 0]
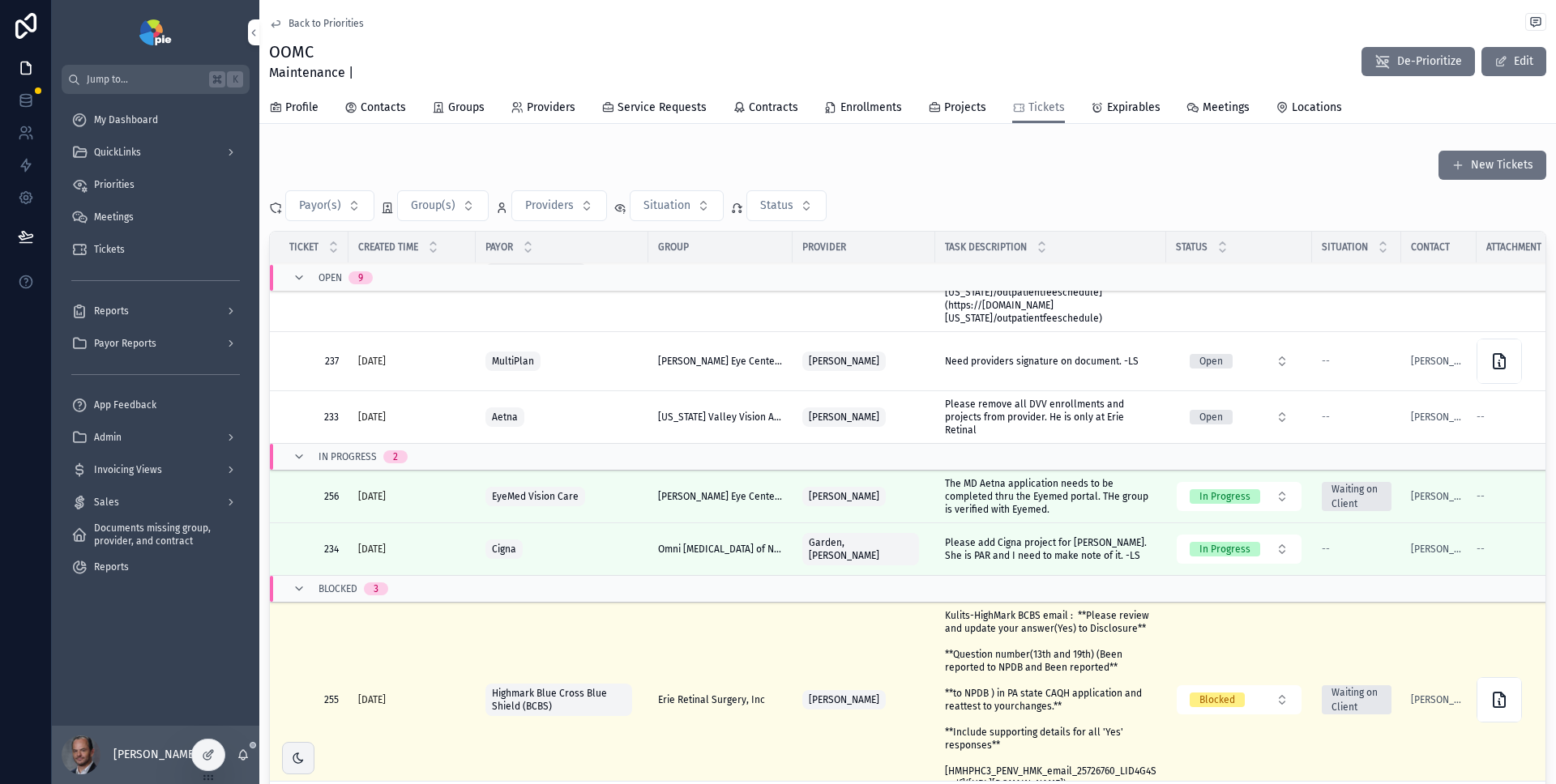
click at [1142, 96] on link "Expirables" at bounding box center [1125, 109] width 70 height 32
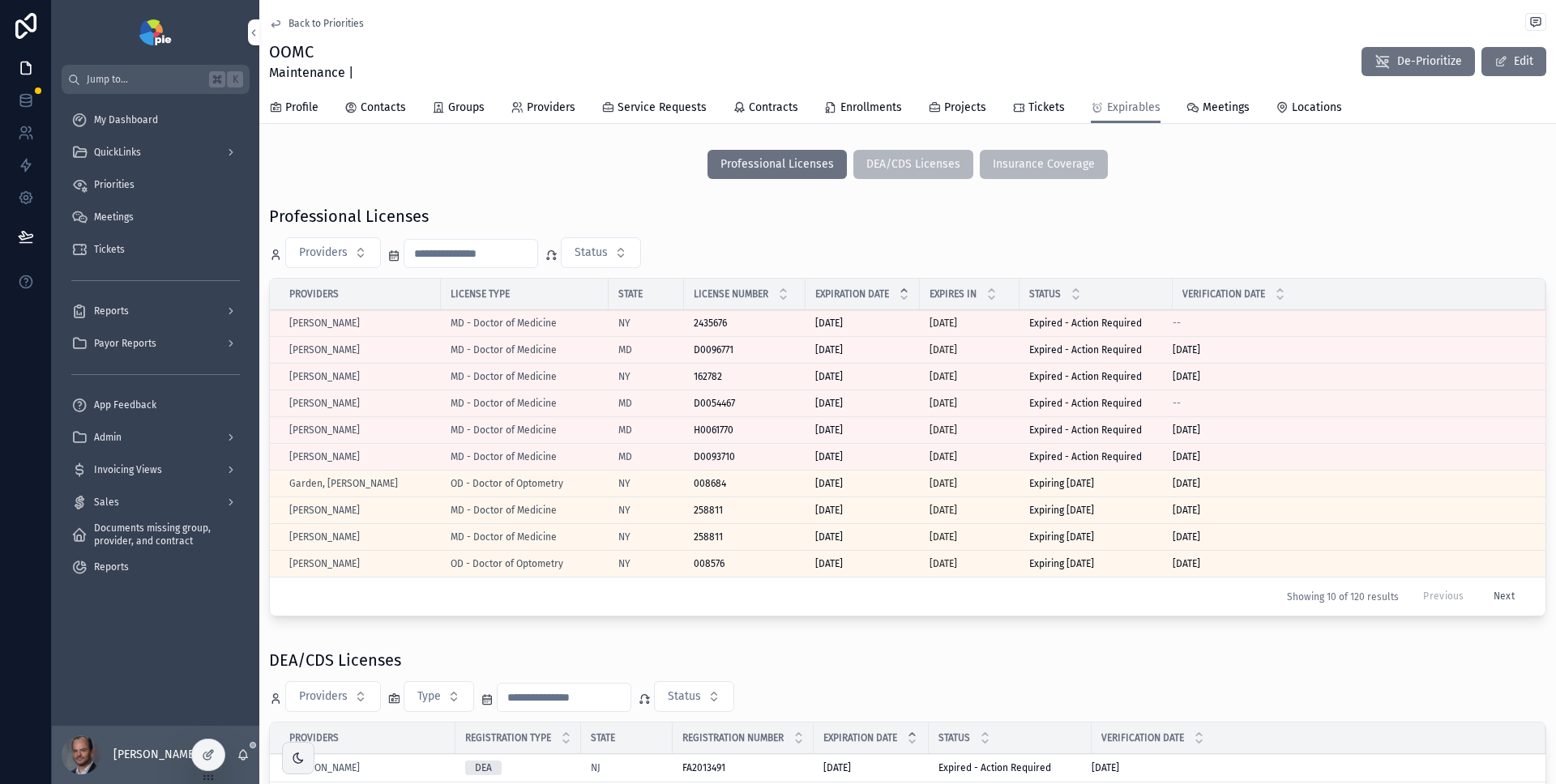
click at [769, 109] on span "Contracts" at bounding box center [773, 108] width 49 height 16
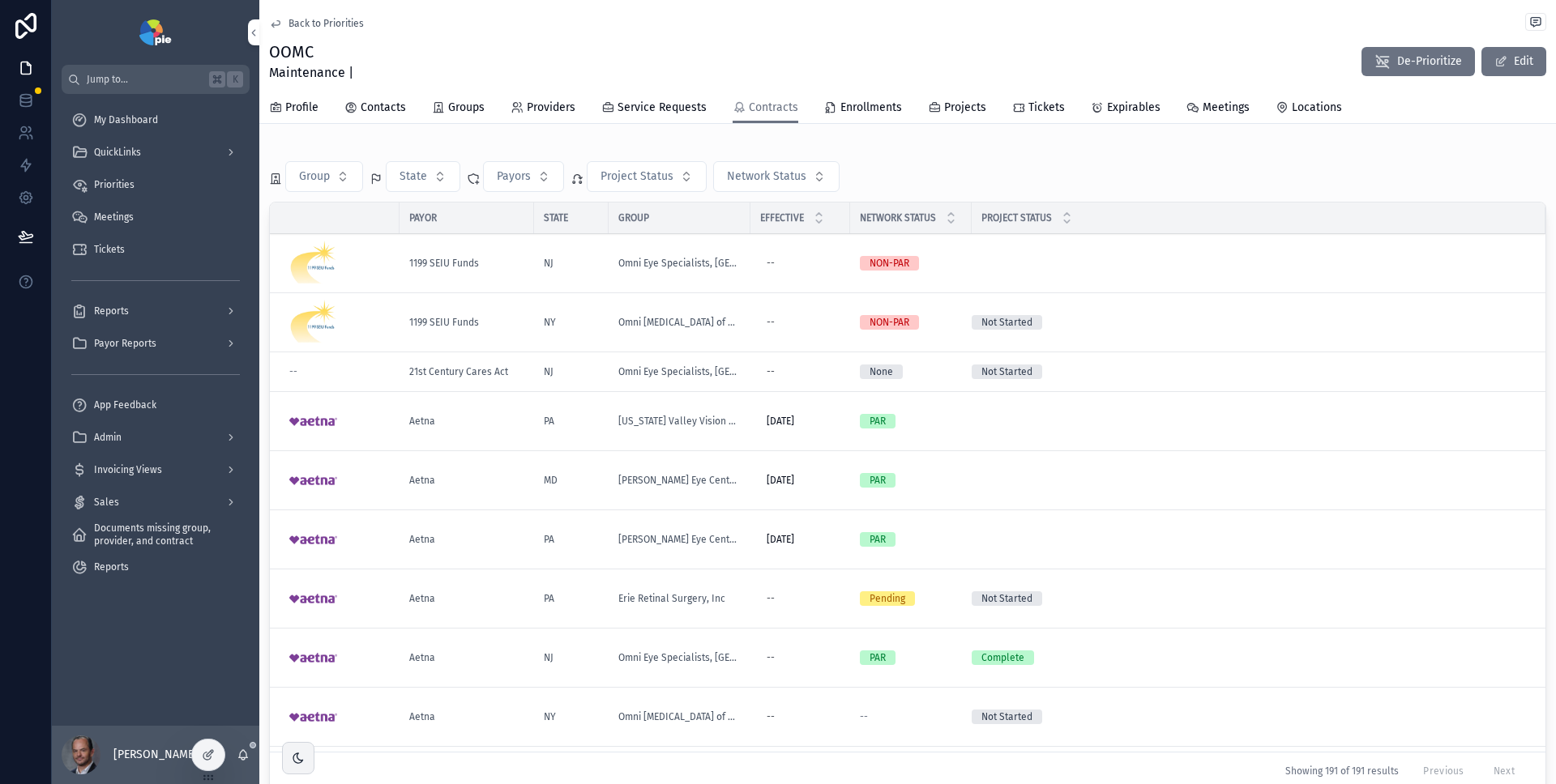
click at [510, 180] on span "Payors" at bounding box center [514, 177] width 34 height 16
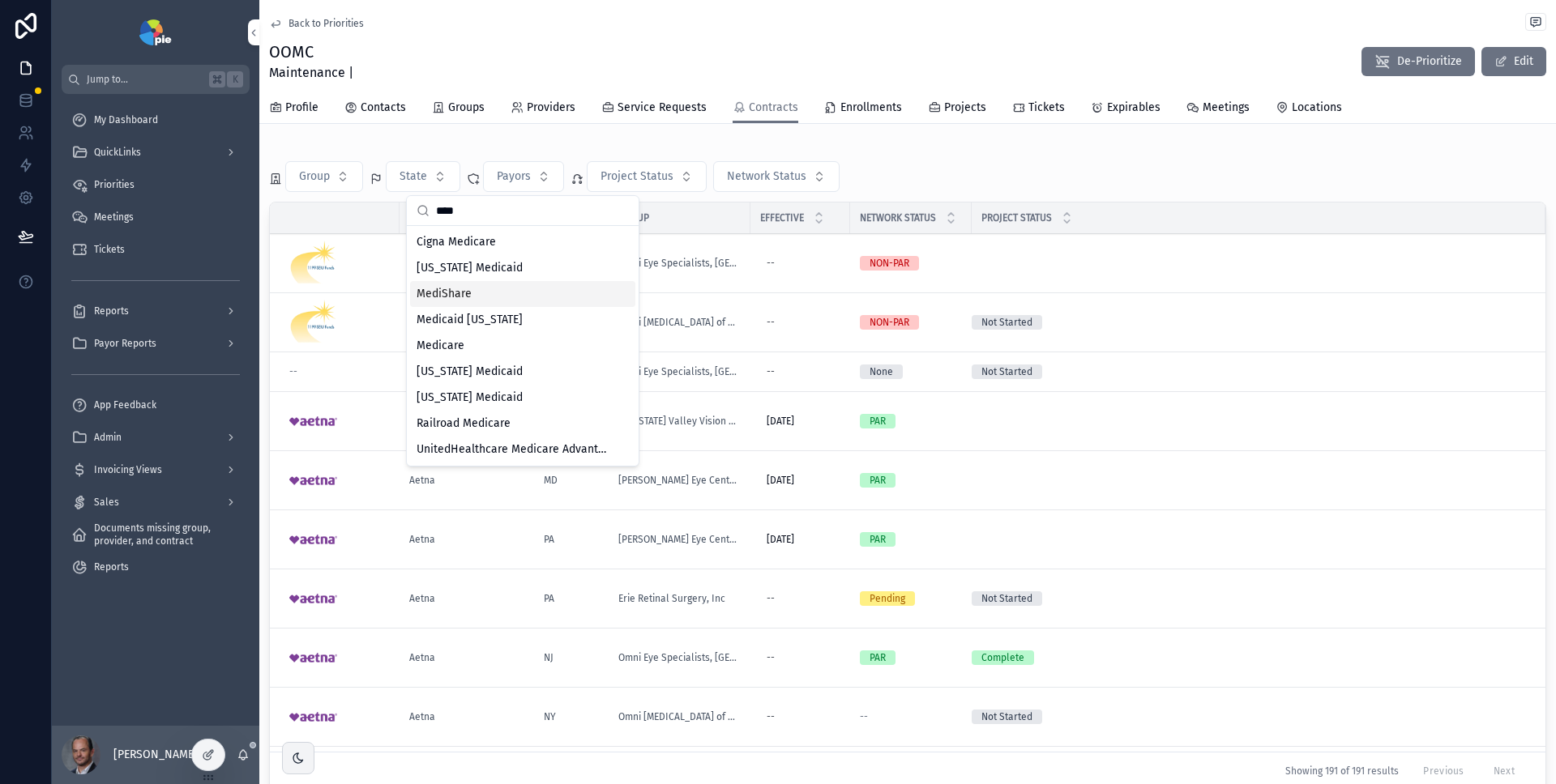
type input "****"
click at [531, 292] on div "MediShare" at bounding box center [523, 294] width 225 height 26
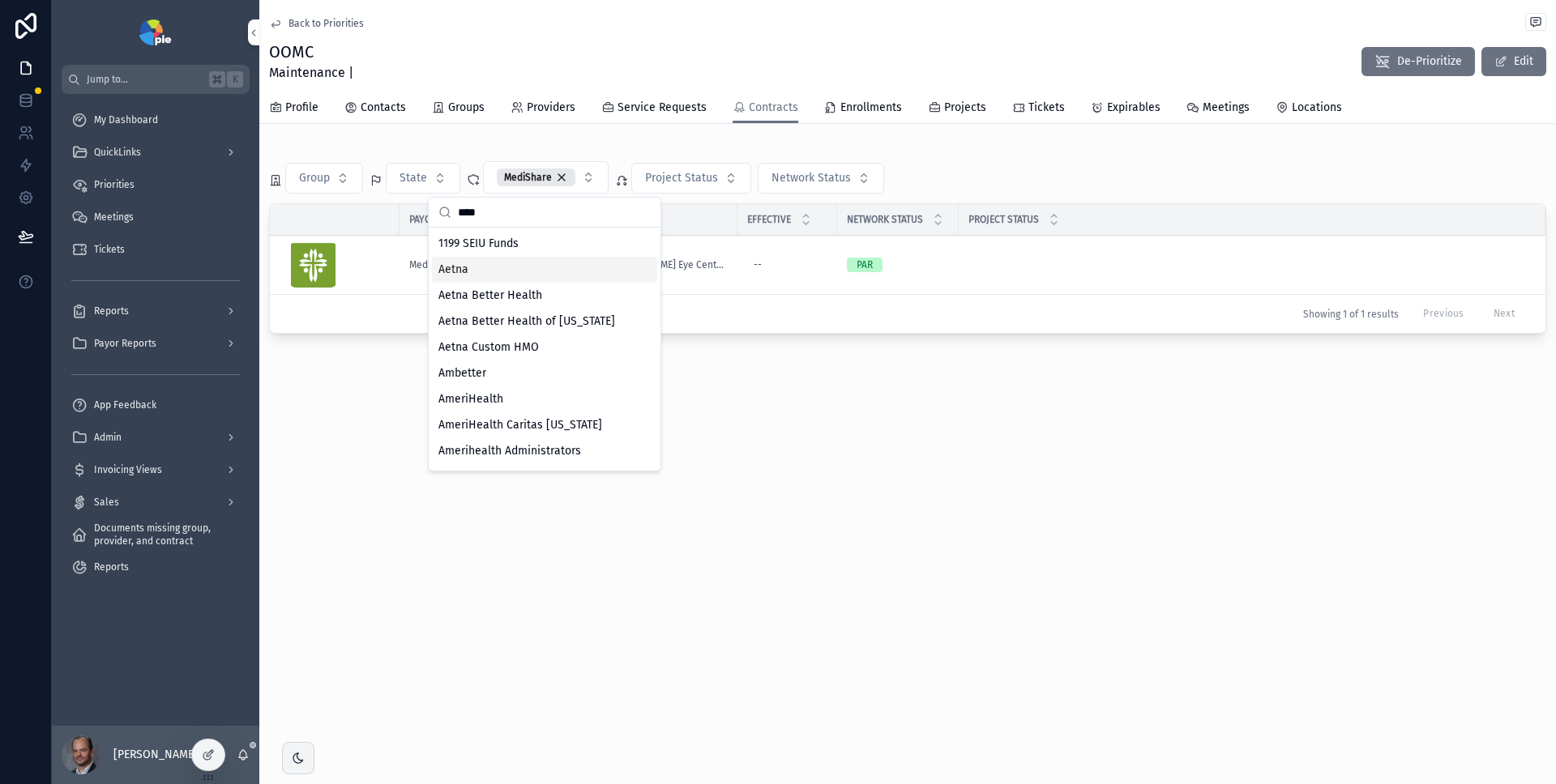
click at [1029, 160] on div "Group State MediShare Project Status Network Status Payor State Group Effective…" at bounding box center [908, 242] width 1277 height 184
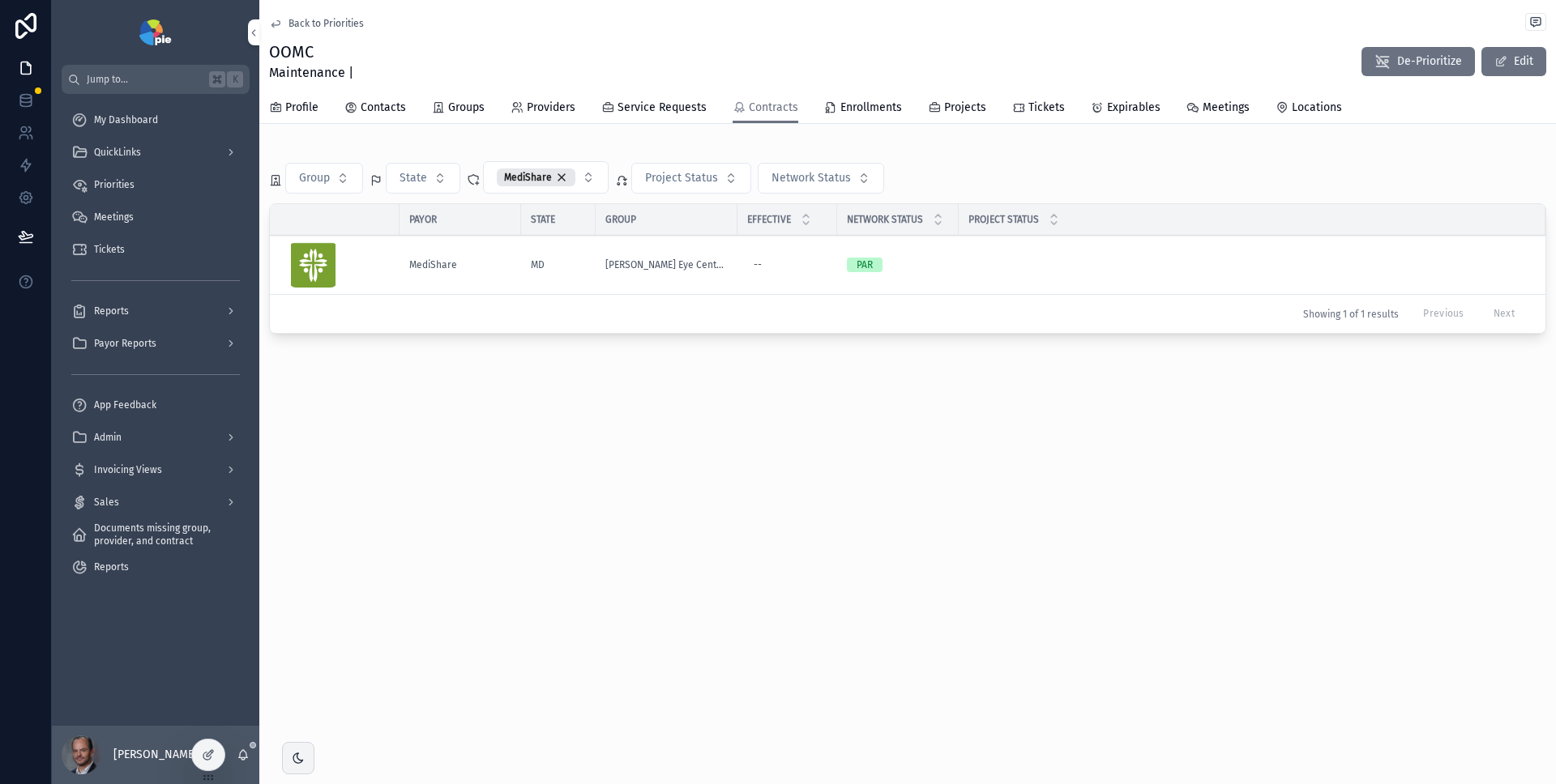
click at [503, 267] on div "MediShare" at bounding box center [460, 264] width 102 height 13
click at [944, 101] on span "Projects" at bounding box center [965, 108] width 42 height 16
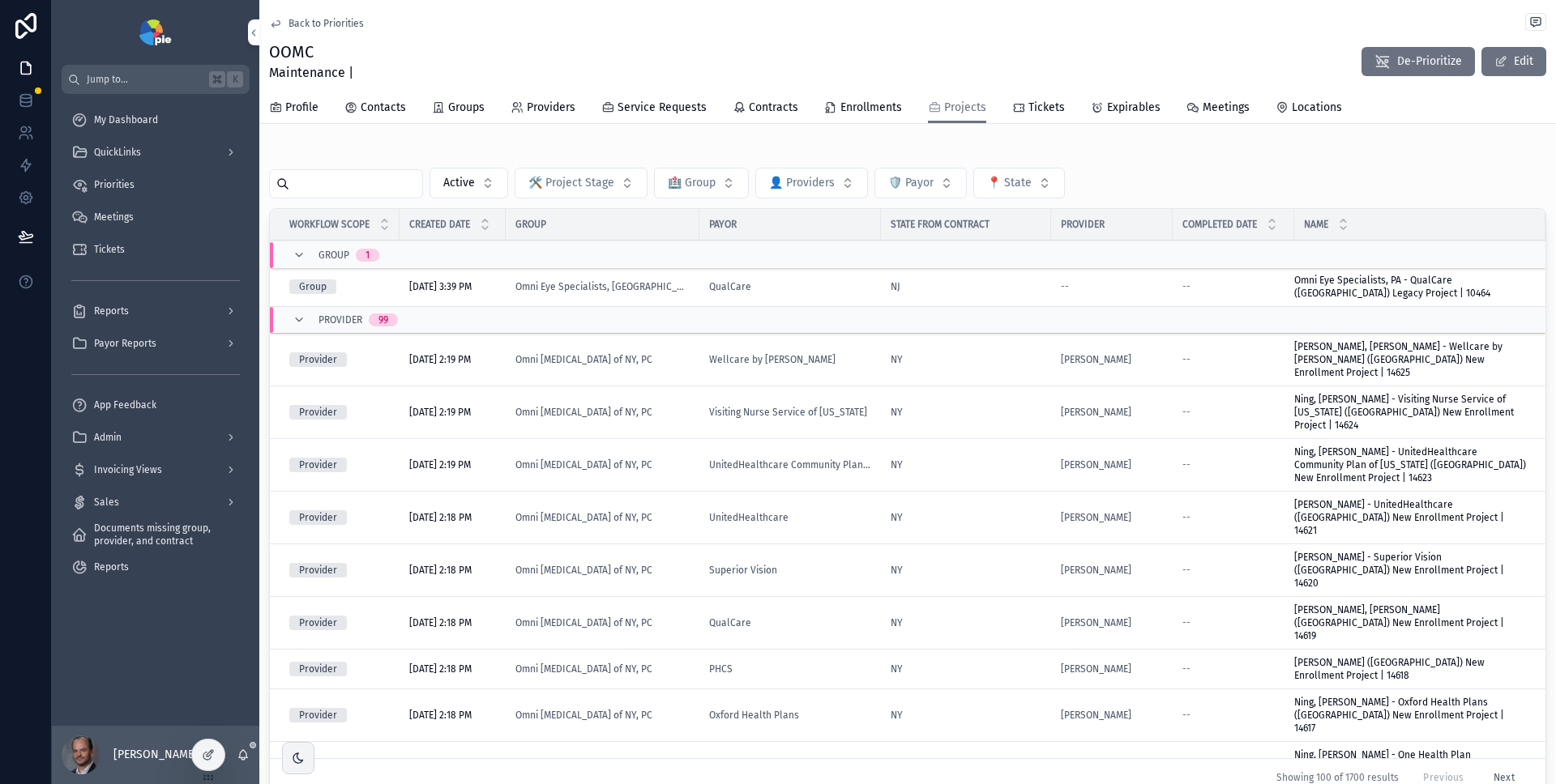
click at [913, 178] on span "🛡️ Payor" at bounding box center [911, 183] width 46 height 16
click at [805, 144] on div "Active 🛠️ Project Stage 🏥 Group 👤 Providers 🛡️ Payor 📍 State Workflow Scope Cre…" at bounding box center [908, 478] width 1297 height 668
click at [709, 173] on button "🏥 Group" at bounding box center [701, 183] width 95 height 30
type input "*****"
click at [712, 256] on span "[US_STATE] Valley Vision Associates Group Practice, LLC" at bounding box center [696, 248] width 193 height 16
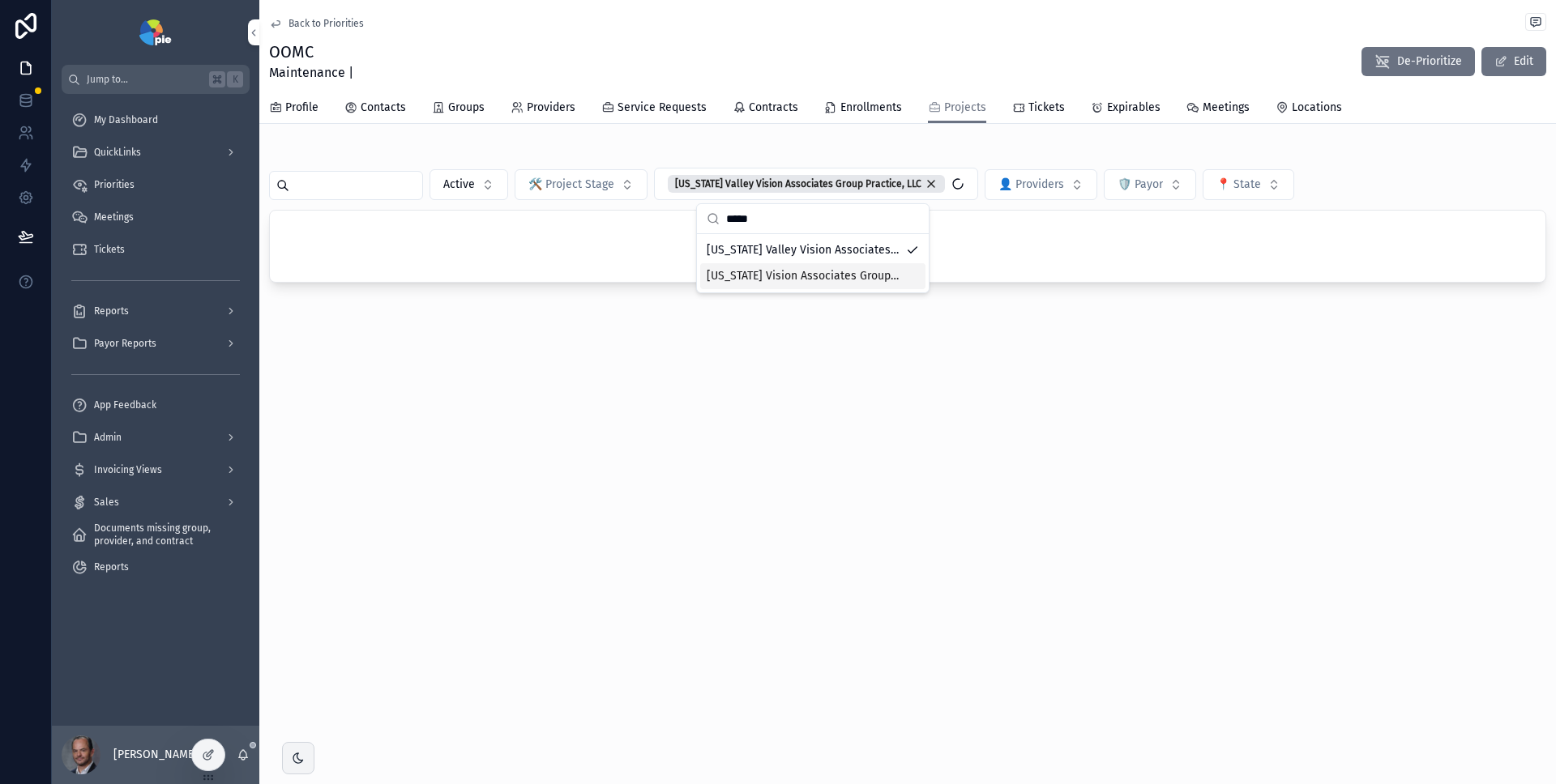
click at [1072, 370] on div "Back to Priorities OOMC Maintenance | De-Prioritize Edit Projects Profile Conta…" at bounding box center [908, 199] width 1297 height 399
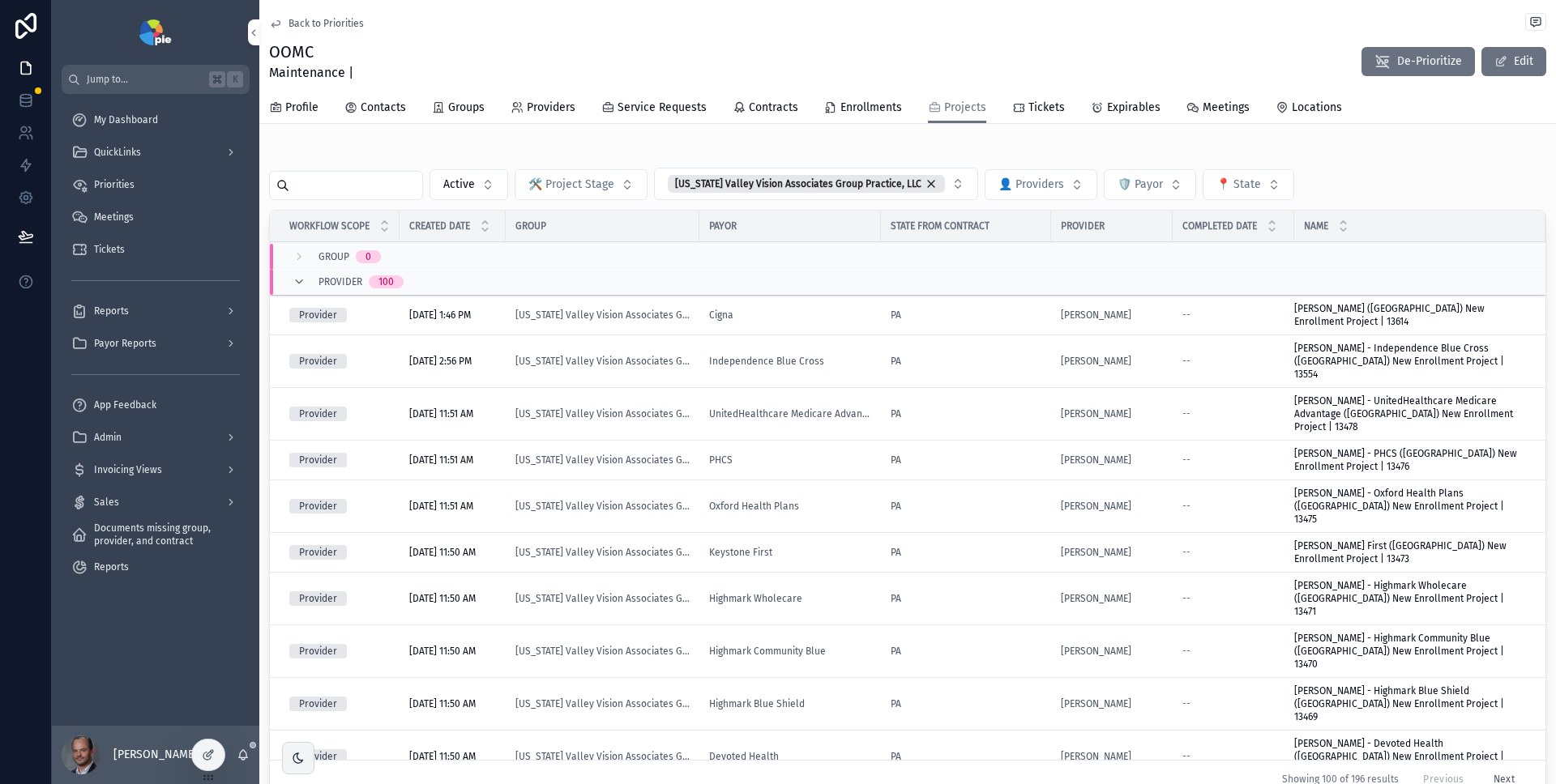
click at [1018, 183] on span "👤 Providers" at bounding box center [1031, 185] width 65 height 16
type input "****"
click at [1018, 254] on div "[PERSON_NAME]" at bounding box center [1031, 250] width 225 height 26
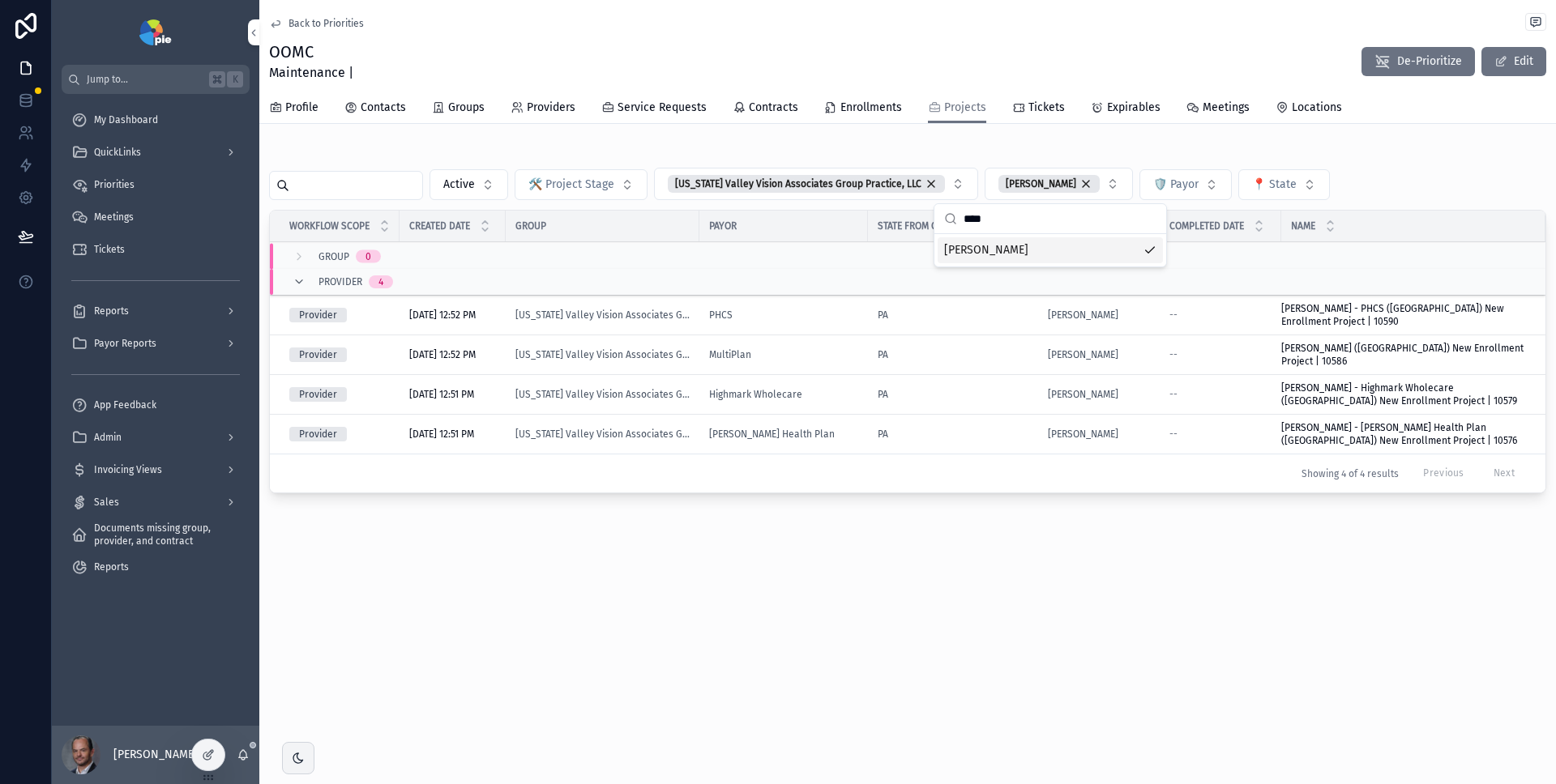
click at [968, 145] on div "Active 🛠️ Project Stage [US_STATE] Valley Vision Associates Group Practice, LLC…" at bounding box center [908, 325] width 1297 height 363
click at [1083, 185] on div "[PERSON_NAME]" at bounding box center [1049, 184] width 101 height 18
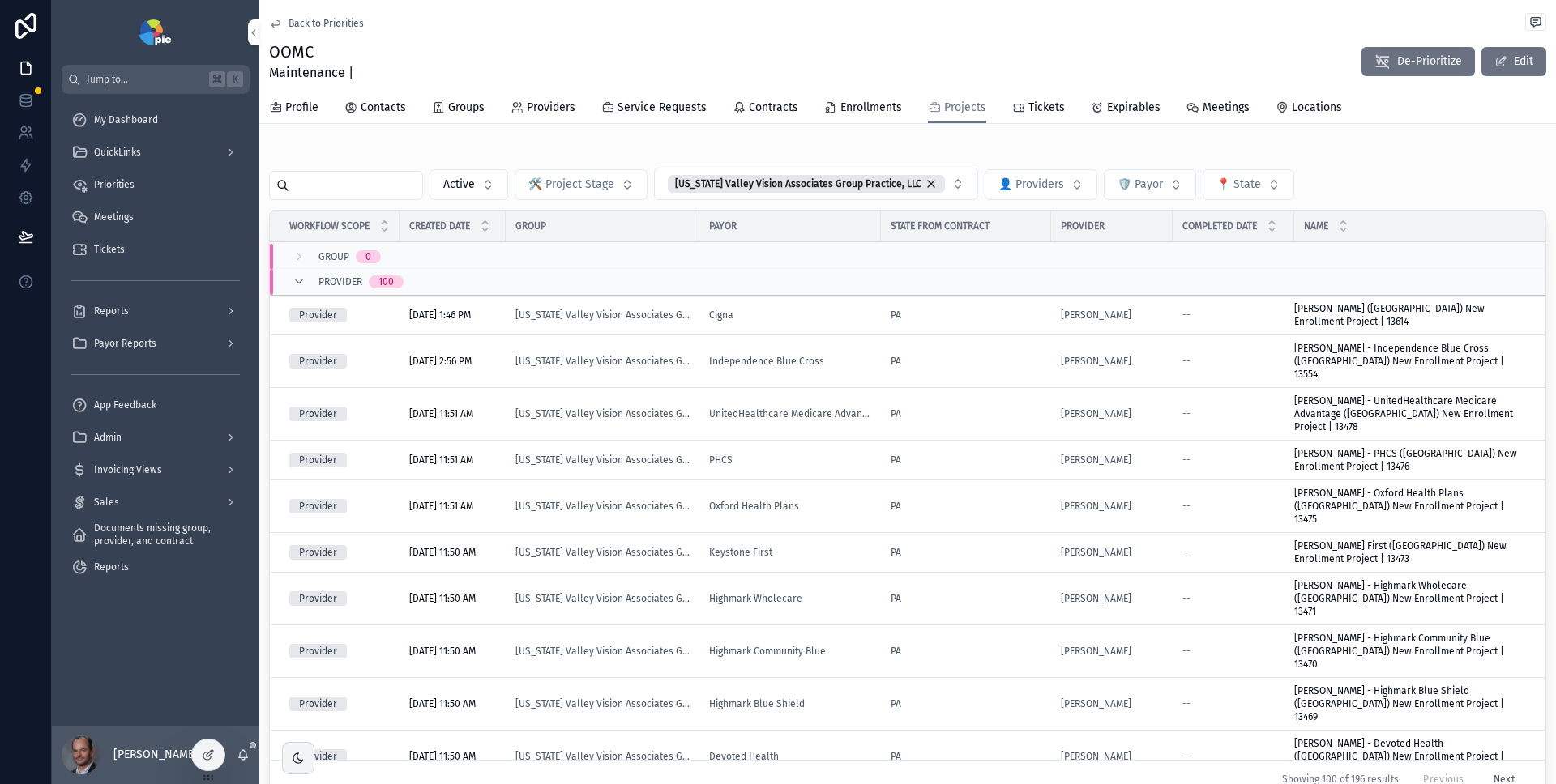
click at [924, 179] on div "[US_STATE] Valley Vision Associates Group Practice, LLC" at bounding box center [807, 184] width 277 height 18
